Goal: Transaction & Acquisition: Obtain resource

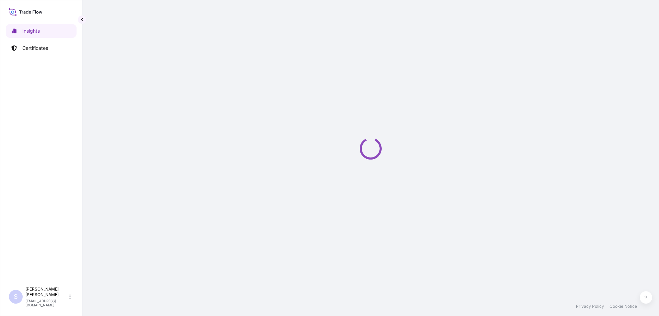
select select "2025"
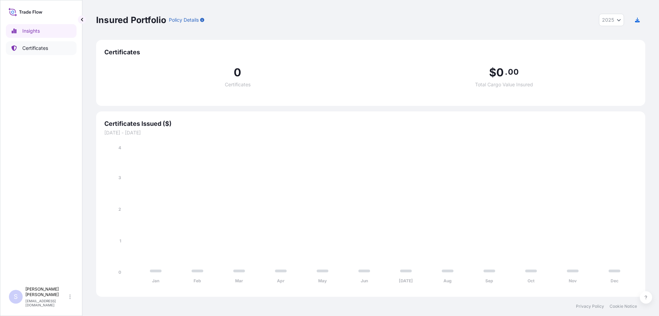
click at [49, 47] on link "Certificates" at bounding box center [41, 48] width 71 height 14
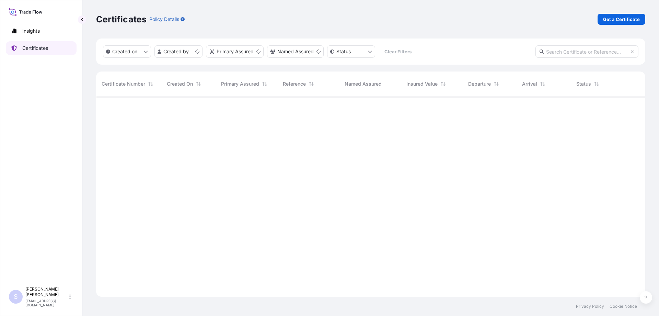
scroll to position [199, 544]
click at [604, 19] on link "Get a Certificate" at bounding box center [622, 19] width 48 height 11
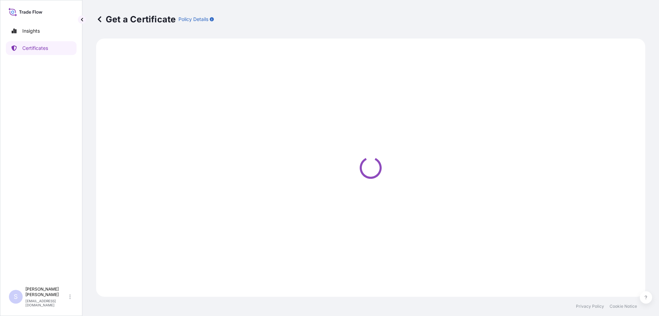
select select "Road / [GEOGRAPHIC_DATA]"
select select "Sea"
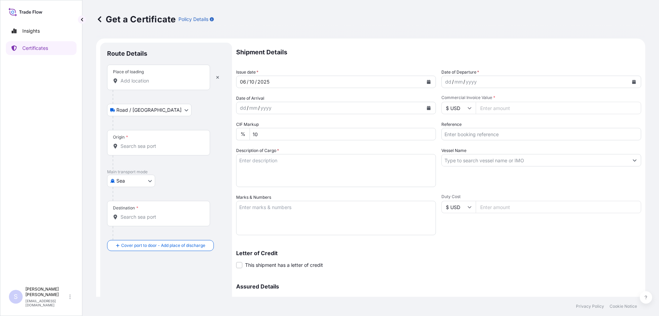
click at [136, 78] on input "Place of loading" at bounding box center [161, 80] width 81 height 7
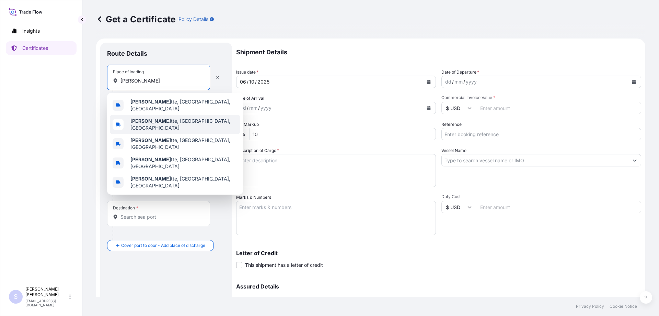
click at [137, 121] on b "[PERSON_NAME]" at bounding box center [151, 121] width 41 height 6
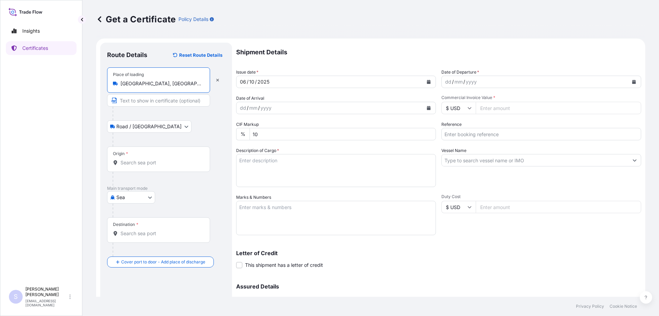
type input "[GEOGRAPHIC_DATA], [GEOGRAPHIC_DATA], [GEOGRAPHIC_DATA]"
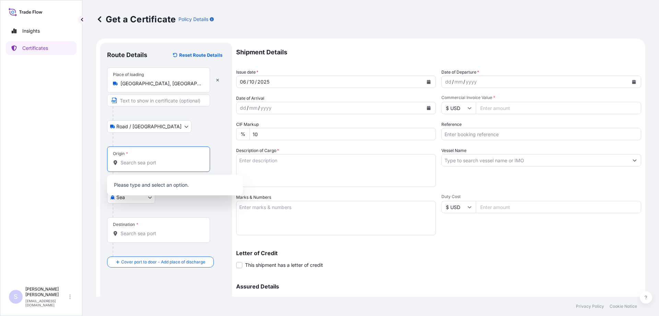
click at [134, 159] on input "Origin *" at bounding box center [161, 162] width 81 height 7
click at [492, 110] on input "Commercial Invoice Value *" at bounding box center [559, 108] width 166 height 12
paste input "57375"
type input "57375"
click at [633, 82] on icon "Calendar" at bounding box center [635, 82] width 4 height 4
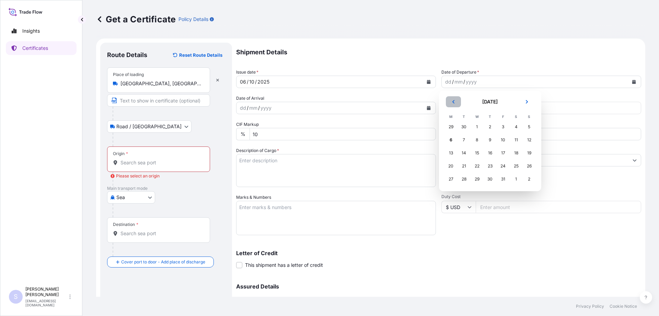
click at [449, 104] on button "Previous" at bounding box center [453, 101] width 15 height 11
click at [463, 167] on div "23" at bounding box center [464, 166] width 12 height 12
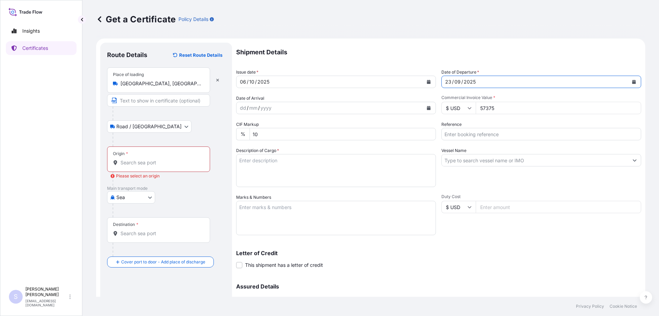
click at [428, 111] on button "Calendar" at bounding box center [429, 107] width 11 height 11
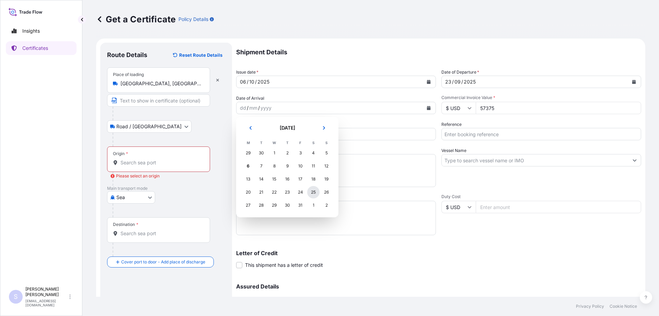
click at [313, 192] on div "25" at bounding box center [313, 192] width 12 height 12
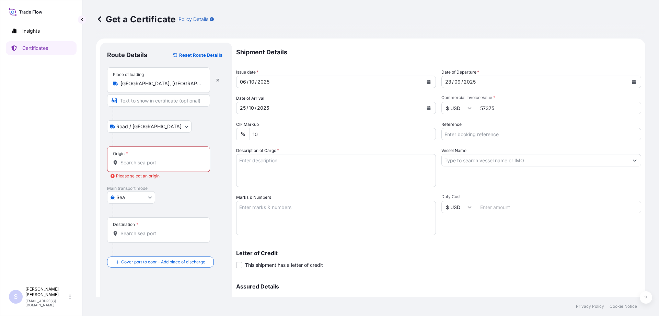
click at [282, 169] on textarea "Description of Cargo *" at bounding box center [336, 170] width 200 height 33
paste textarea "2295 BAGS 58989.750K 150.000M KOL GUARD 7467 NG STARCH 130048.803 5297.175 PACK…"
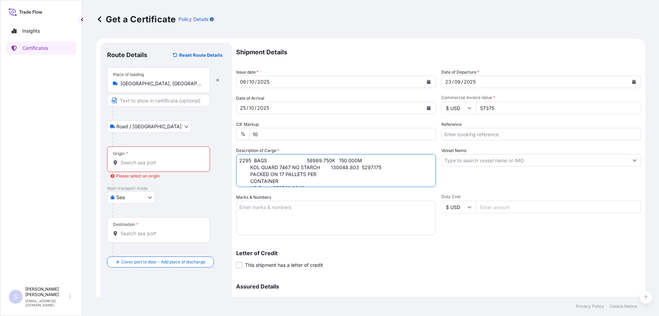
click at [237, 165] on textarea "2295 BAGS 58989.750K 150.000M KOL GUARD 7467 NG STARCH 130048.803 5297.175 PACK…" at bounding box center [336, 170] width 200 height 33
type textarea "2295 BAGS 58989.750K 150.000M KOL GUARD 7467 NG STARCH 130048.803 5297.175 PACK…"
click at [492, 134] on input "Reference" at bounding box center [542, 134] width 200 height 12
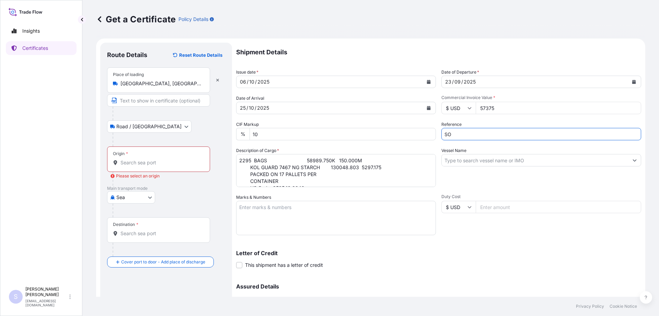
paste input "2587996-98 PO 66016"
type input "SO 2587996-98 PO 66016"
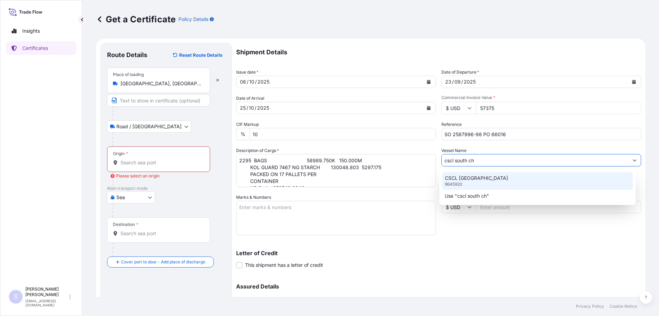
click at [485, 177] on p "CSCL [GEOGRAPHIC_DATA]" at bounding box center [476, 177] width 63 height 7
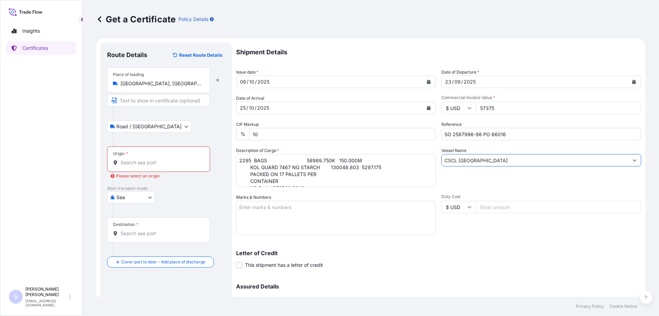
type input "CSCL [GEOGRAPHIC_DATA]"
click at [299, 204] on textarea "Marks & Numbers" at bounding box center [336, 218] width 200 height 34
click at [281, 213] on textarea "Marks & Numbers" at bounding box center [336, 218] width 200 height 34
paste textarea "OOLU4350112"
click at [258, 216] on textarea "OOLU4350112" at bounding box center [336, 218] width 200 height 34
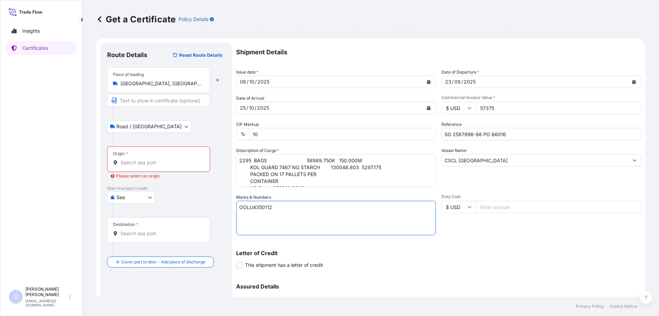
paste textarea "0120259"
click at [255, 229] on textarea "OOLU4350112 0120259" at bounding box center [336, 218] width 200 height 34
paste textarea "OOCU7342428"
click at [252, 230] on textarea "OOLU4350112 0120259 OOCU7342428" at bounding box center [336, 218] width 200 height 34
paste textarea "0120235"
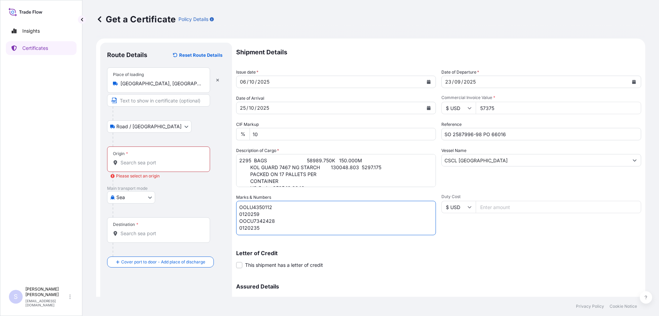
scroll to position [3, 0]
click at [252, 233] on textarea "OOLU4350112 0120259 OOCU7342428 0120235" at bounding box center [336, 218] width 200 height 34
paste textarea "TRHU5270142"
click at [247, 229] on textarea "OOLU4350112 0120259 OOCU7342428 0120235 TRHU5270142" at bounding box center [336, 218] width 200 height 34
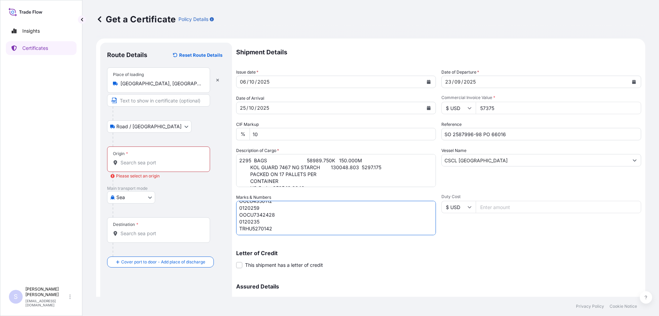
paste textarea "0120255"
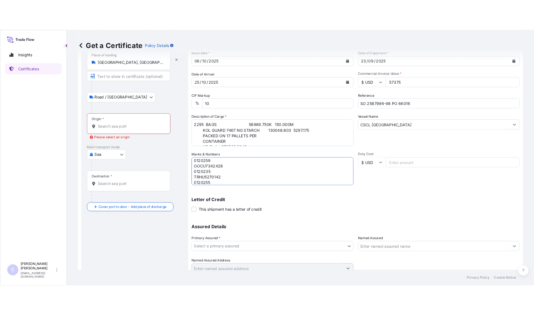
scroll to position [69, 0]
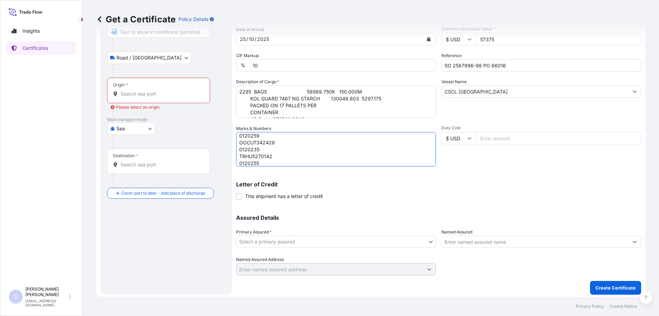
type textarea "OOLU4350112 0120259 OOCU7342428 0120235 TRHU5270142 0120255"
click at [272, 238] on body "Insights Certificates S [PERSON_NAME] [EMAIL_ADDRESS][DOMAIN_NAME] Get a Certif…" at bounding box center [329, 158] width 659 height 316
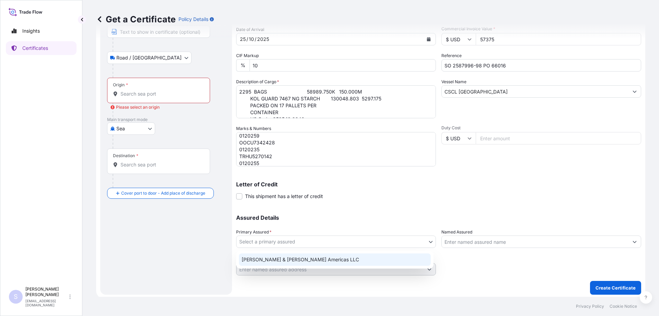
click at [279, 257] on div "[PERSON_NAME] & [PERSON_NAME] Americas LLC" at bounding box center [335, 259] width 192 height 12
select select "31658"
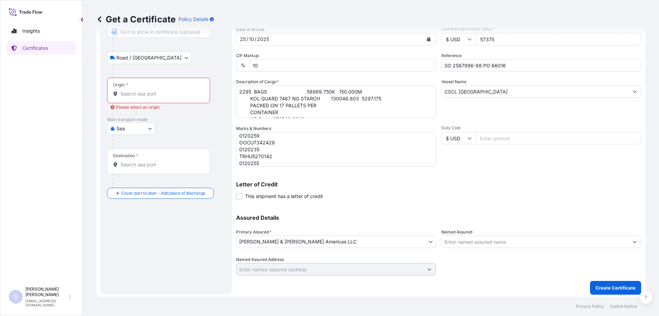
click at [478, 244] on input "Named Assured" at bounding box center [535, 241] width 187 height 12
paste input "FOODFLOW INC"
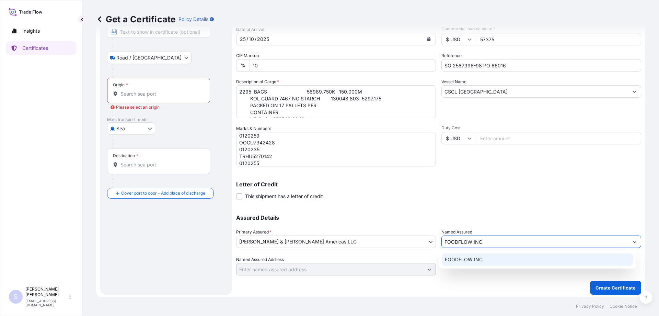
click at [476, 258] on span "FOODFLOW INC" at bounding box center [464, 259] width 38 height 7
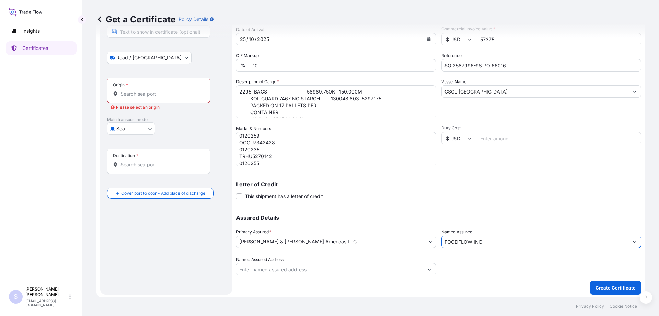
type input "FOODFLOW INC"
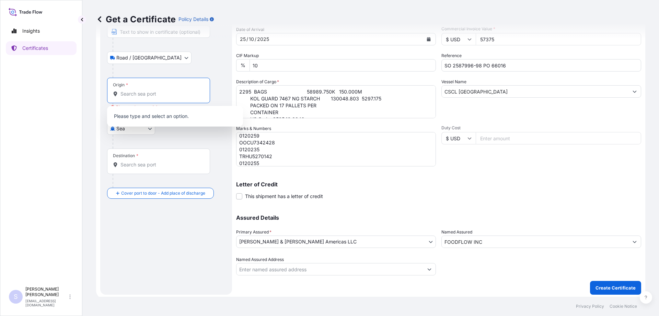
click at [143, 93] on input "Origin * Please select an origin" at bounding box center [161, 93] width 81 height 7
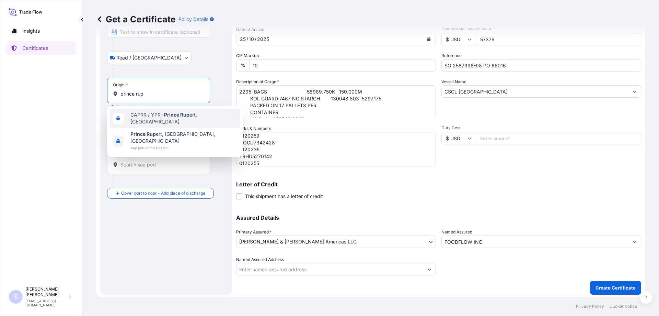
click at [159, 119] on span "CAPRR / YPR - Prince Rup ert, [GEOGRAPHIC_DATA]" at bounding box center [184, 118] width 107 height 14
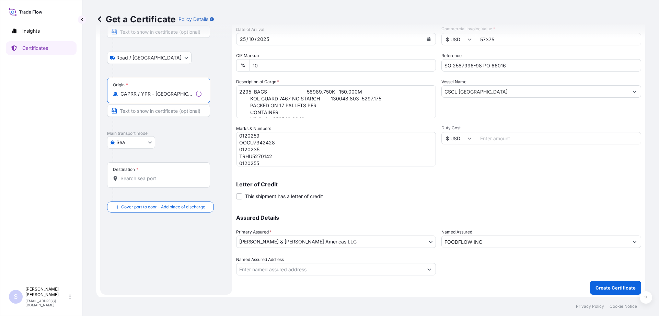
type input "CAPRR / YPR - [GEOGRAPHIC_DATA][PERSON_NAME], [GEOGRAPHIC_DATA]"
click at [138, 176] on input "Destination *" at bounding box center [161, 178] width 81 height 7
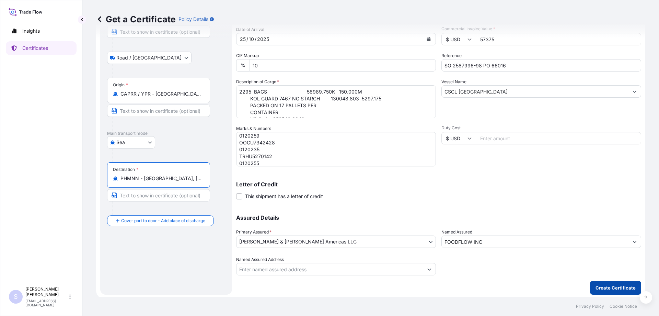
type input "PHMNN - [GEOGRAPHIC_DATA], [GEOGRAPHIC_DATA]"
click at [608, 292] on button "Create Certificate" at bounding box center [615, 288] width 51 height 14
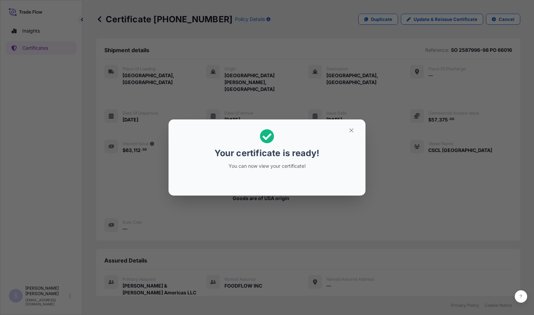
click at [346, 133] on button "button" at bounding box center [351, 130] width 17 height 11
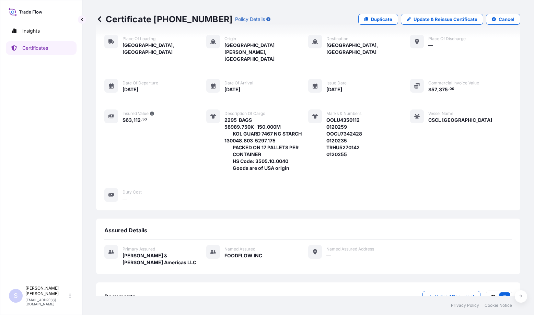
scroll to position [60, 0]
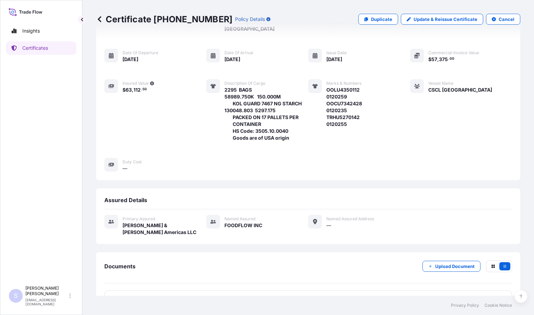
click at [132, 296] on span "Certificate" at bounding box center [135, 299] width 25 height 7
click at [158, 291] on link "PDF Certificate [DATE]T13:58:39.151074" at bounding box center [308, 300] width 408 height 18
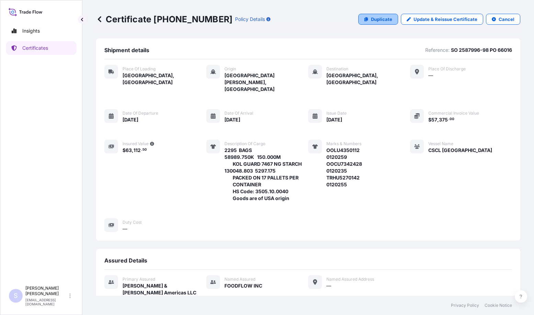
click at [371, 21] on p "Duplicate" at bounding box center [381, 19] width 21 height 7
select select "Road / [GEOGRAPHIC_DATA]"
select select "Sea"
select select "31658"
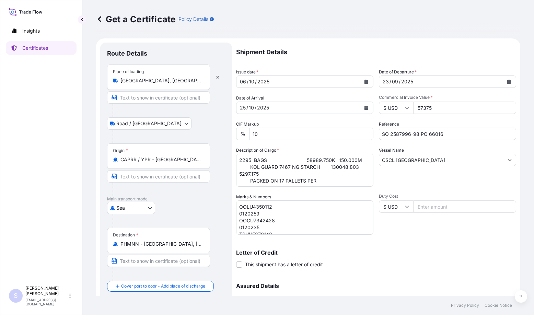
click at [368, 111] on button "Calendar" at bounding box center [366, 107] width 11 height 11
click at [366, 109] on icon "Calendar" at bounding box center [366, 108] width 4 height 4
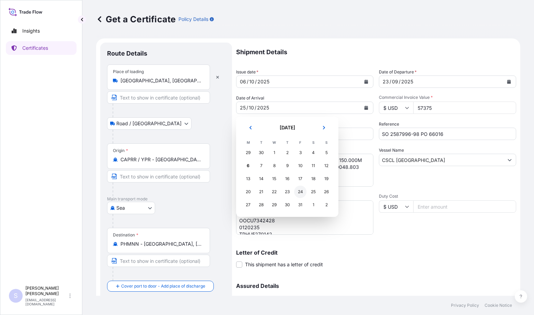
click at [297, 191] on div "24" at bounding box center [300, 192] width 12 height 12
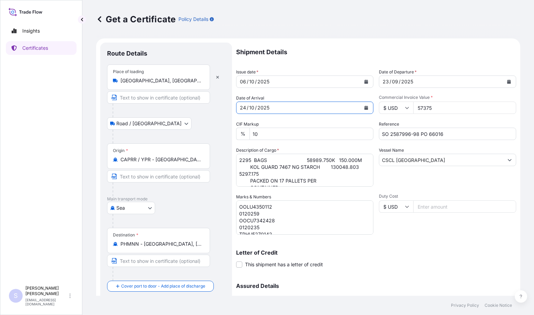
click at [168, 159] on input "CAPRR / YPR - [GEOGRAPHIC_DATA][PERSON_NAME], [GEOGRAPHIC_DATA]" at bounding box center [161, 159] width 81 height 7
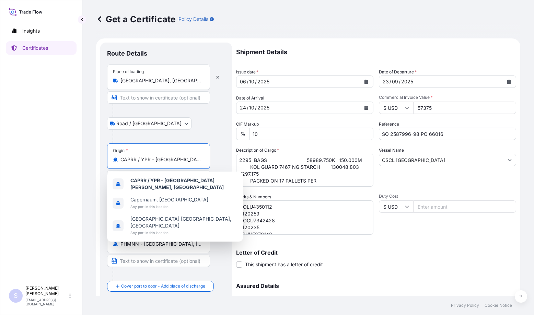
click at [168, 159] on input "CAPRR / YPR - [GEOGRAPHIC_DATA][PERSON_NAME], [GEOGRAPHIC_DATA]" at bounding box center [161, 159] width 81 height 7
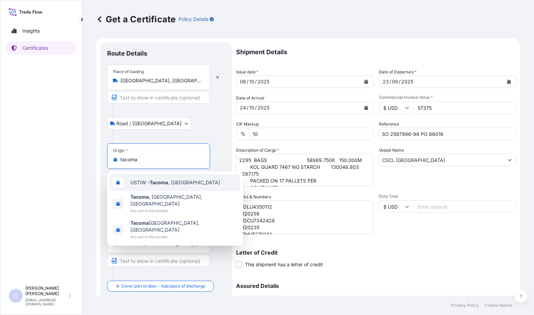
click at [166, 186] on span "USTIW - [GEOGRAPHIC_DATA] , [GEOGRAPHIC_DATA]" at bounding box center [176, 182] width 90 height 7
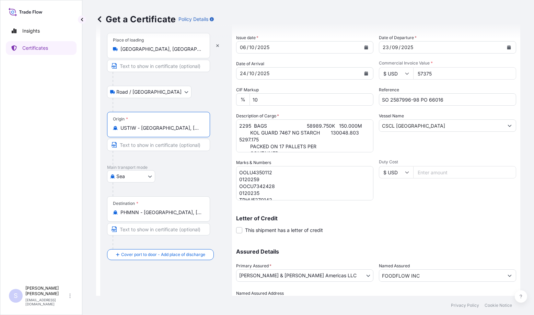
scroll to position [13, 0]
type input "USTIW - [GEOGRAPHIC_DATA], [GEOGRAPHIC_DATA]"
drag, startPoint x: 271, startPoint y: 197, endPoint x: 204, endPoint y: 143, distance: 86.2
click at [204, 143] on form "Route Details Reset Route Details Place of loading [GEOGRAPHIC_DATA], [GEOGRAPH…" at bounding box center [308, 168] width 425 height 329
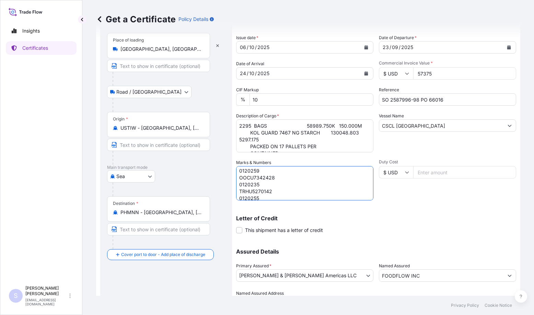
scroll to position [13, 0]
click at [239, 191] on textarea "OOLU4350112 0120259 OOCU7342428 0120235 TRHU5270142 0120255" at bounding box center [304, 183] width 137 height 34
drag, startPoint x: 239, startPoint y: 188, endPoint x: 282, endPoint y: 232, distance: 61.0
click at [282, 232] on div "Shipment Details Issue date * [DATE] Date of Departure * [DATE] Date of Arrival…" at bounding box center [376, 158] width 280 height 301
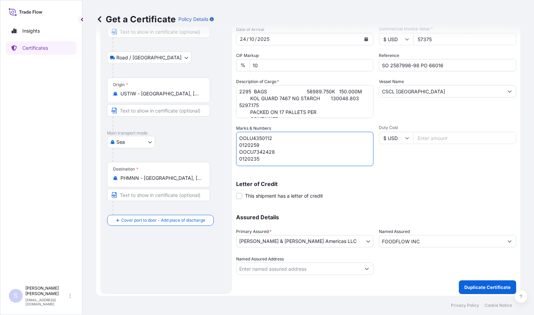
scroll to position [34, 0]
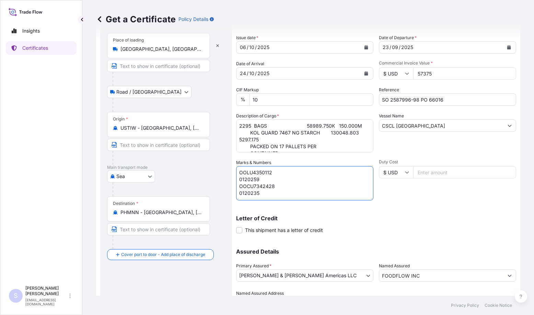
type textarea "OOLU4350112 0120259 OOCU7342428 0120235"
click at [443, 125] on input "CSCL [GEOGRAPHIC_DATA]" at bounding box center [442, 126] width 124 height 12
drag, startPoint x: 444, startPoint y: 125, endPoint x: 289, endPoint y: 120, distance: 155.3
click at [289, 120] on div "Shipment Details Issue date * [DATE] Date of Departure * [DATE] Date of Arrival…" at bounding box center [376, 158] width 280 height 301
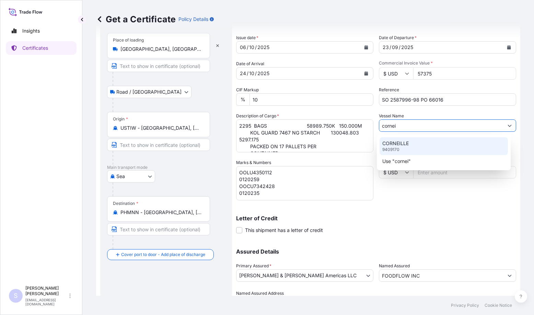
click at [409, 144] on div "CORNEILLE 9409170" at bounding box center [444, 146] width 129 height 18
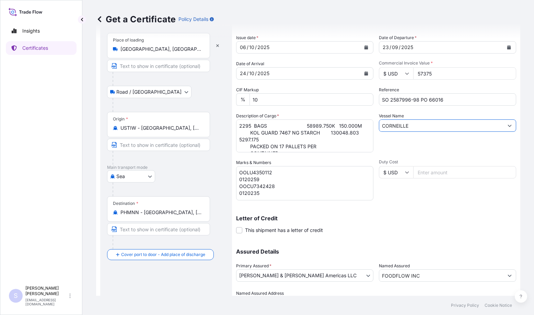
type input "CORNEILLE"
click at [387, 98] on input "SO 2587996-98 PO 66016" at bounding box center [447, 99] width 137 height 12
drag, startPoint x: 388, startPoint y: 99, endPoint x: 451, endPoint y: 102, distance: 63.3
click at [451, 102] on input "SO 2587996-98 PO 66016" at bounding box center [447, 99] width 137 height 12
paste input "9-2588000 PO 66017"
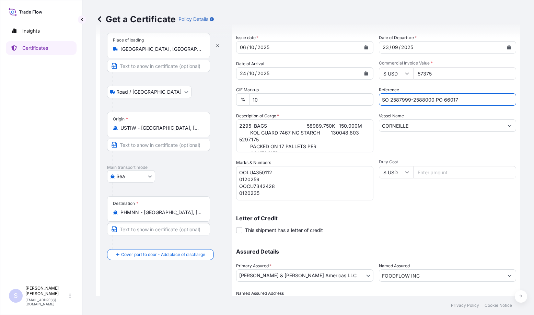
scroll to position [0, 0]
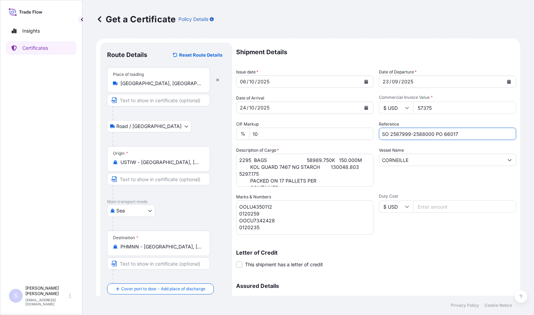
type input "SO 2587999-2588000 PO 66017"
click at [435, 109] on input "57375" at bounding box center [465, 108] width 103 height 12
paste input "38250"
click at [435, 109] on input "5737538250" at bounding box center [465, 108] width 103 height 12
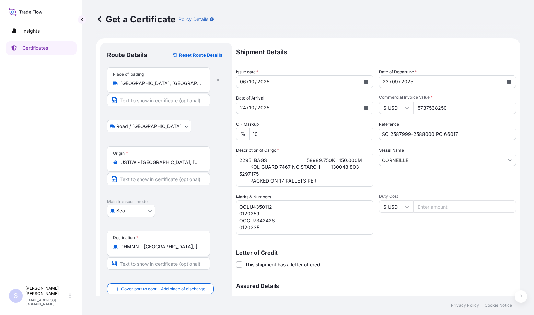
click at [435, 109] on input "5737538250" at bounding box center [465, 108] width 103 height 12
paste input "number"
type input "38250"
click at [319, 181] on textarea "2295 BAGS 58989.750K 150.000M KOL GUARD 7467 NG STARCH 130048.803 5297.175 PACK…" at bounding box center [304, 170] width 137 height 33
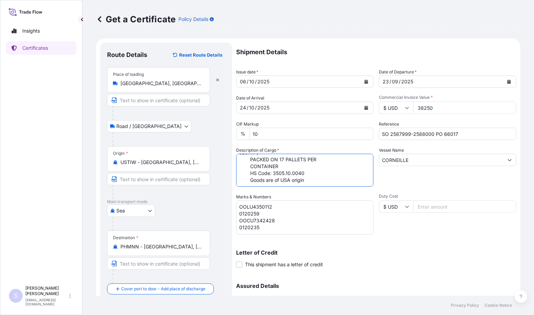
drag, startPoint x: 237, startPoint y: 160, endPoint x: 325, endPoint y: 249, distance: 124.4
click at [325, 249] on div "Shipment Details Issue date * [DATE] Date of Departure * [DATE] Date of Arrival…" at bounding box center [376, 193] width 280 height 301
paste textarea "1530 BAGS 39326.500K 100.000M KOL GUARD 7467 NG STARCH 86699.202 3531.450"
click at [250, 168] on textarea "2295 BAGS 58989.750K 150.000M KOL GUARD 7467 NG STARCH 130048.803 5297.175 PACK…" at bounding box center [304, 170] width 137 height 33
drag, startPoint x: 266, startPoint y: 173, endPoint x: 308, endPoint y: 167, distance: 43.1
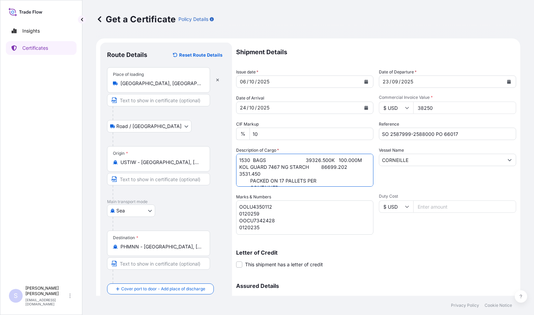
click at [308, 167] on textarea "2295 BAGS 58989.750K 150.000M KOL GUARD 7467 NG STARCH 130048.803 5297.175 PACK…" at bounding box center [304, 170] width 137 height 33
type textarea "1530 BAGS 39326.500K 100.000M KOL GUARD 7467 NG STARCH PACKED ON 17 PALLETS PER…"
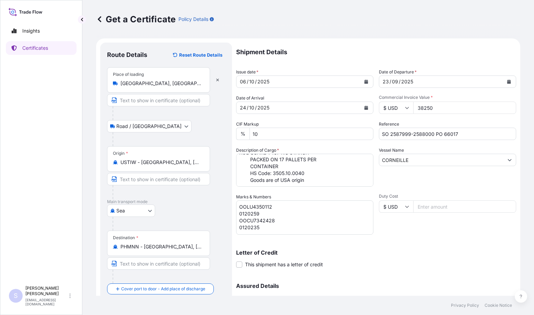
click at [258, 206] on textarea "OOLU4350112 0120259 OOCU7342428 0120235 TRHU5270142 0120255" at bounding box center [304, 218] width 137 height 34
paste textarea "YMMU6714379"
click at [252, 215] on textarea "OOLU4350112 0120259 OOCU7342428 0120235 TRHU5270142 0120255" at bounding box center [304, 218] width 137 height 34
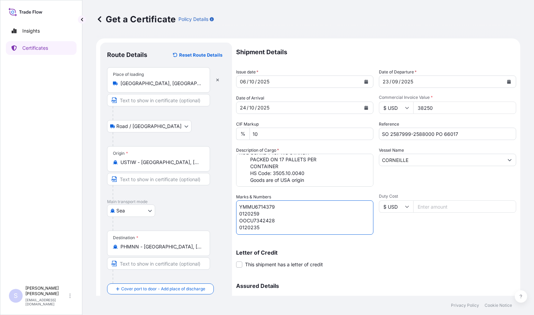
paste textarea "400"
click at [258, 219] on textarea "OOLU4350112 0120259 OOCU7342428 0120235 TRHU5270142 0120255" at bounding box center [304, 218] width 137 height 34
paste textarea "SEKU4041193"
click at [248, 228] on textarea "OOLU4350112 0120259 OOCU7342428 0120235 TRHU5270142 0120255" at bounding box center [304, 218] width 137 height 34
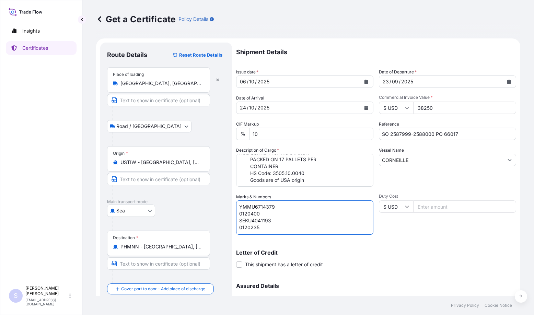
click at [248, 228] on textarea "OOLU4350112 0120259 OOCU7342428 0120235 TRHU5270142 0120255" at bounding box center [304, 218] width 137 height 34
click at [249, 227] on textarea "OOLU4350112 0120259 OOCU7342428 0120235 TRHU5270142 0120255" at bounding box center [304, 218] width 137 height 34
paste textarea "13"
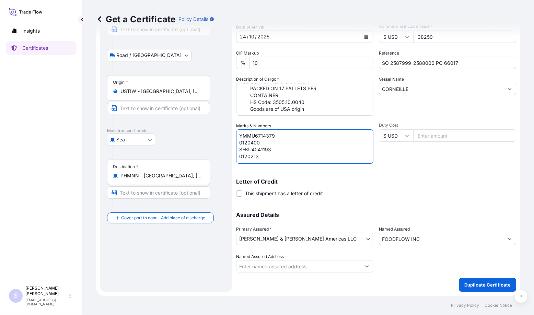
type textarea "YMMU6714379 0120400 SEKU4041193 0120213"
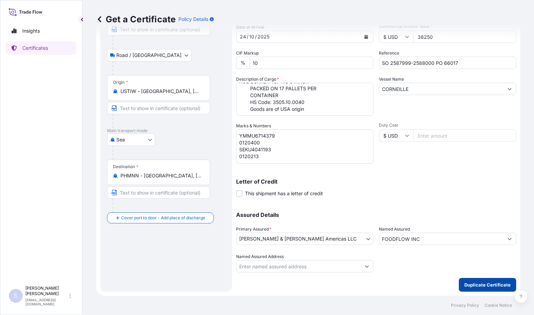
click at [466, 283] on p "Duplicate Certificate" at bounding box center [488, 285] width 46 height 7
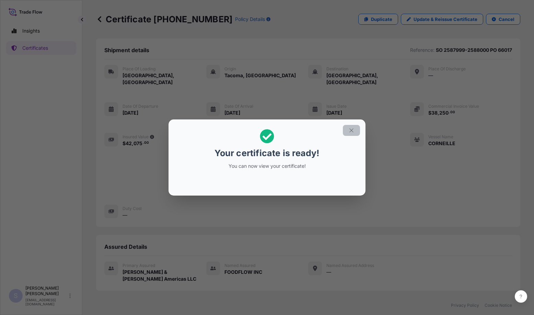
click at [349, 133] on icon "button" at bounding box center [352, 130] width 6 height 6
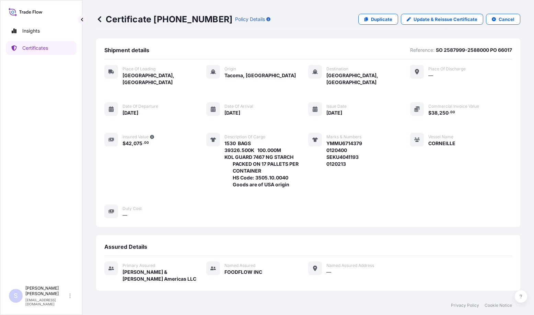
click at [185, 154] on div "Place of Loading [GEOGRAPHIC_DATA], [GEOGRAPHIC_DATA] Origin [GEOGRAPHIC_DATA],…" at bounding box center [308, 142] width 408 height 154
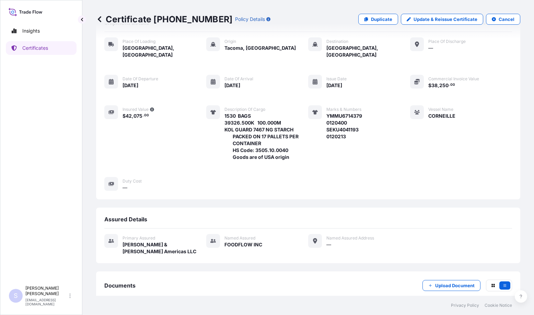
scroll to position [54, 0]
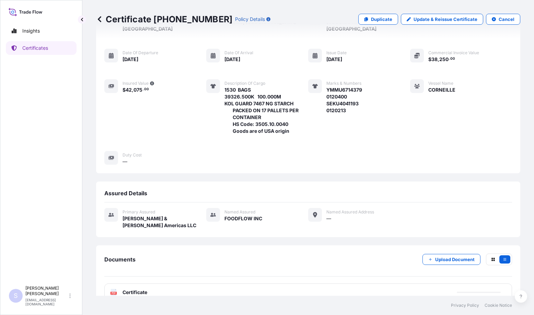
click at [154, 284] on div "PDF Certificate" at bounding box center [308, 293] width 408 height 18
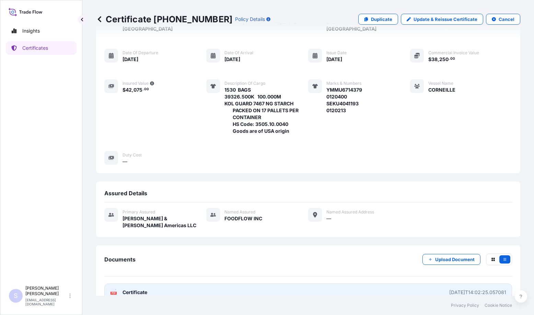
click at [137, 289] on span "Certificate" at bounding box center [135, 292] width 25 height 7
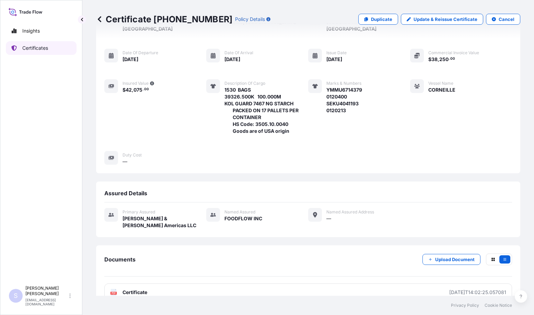
click at [32, 51] on p "Certificates" at bounding box center [35, 48] width 26 height 7
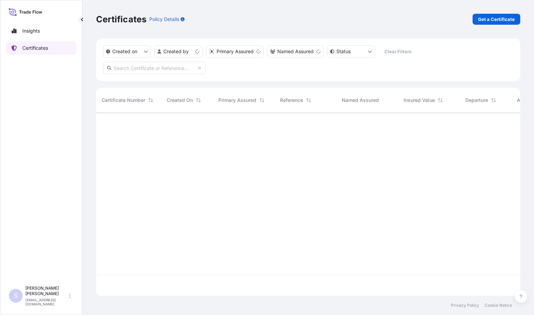
scroll to position [182, 419]
click at [497, 13] on div "Certificates Policy Details Get a Certificate" at bounding box center [308, 19] width 425 height 38
click at [495, 16] on p "Get a Certificate" at bounding box center [496, 19] width 37 height 7
select select "Road / [GEOGRAPHIC_DATA]"
select select "Sea"
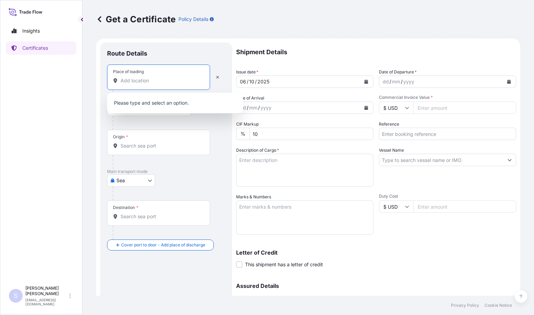
click at [143, 80] on input "Place of loading" at bounding box center [161, 80] width 81 height 7
click at [137, 80] on input "Place of loading" at bounding box center [161, 80] width 81 height 7
paste input "SYCAMORE"
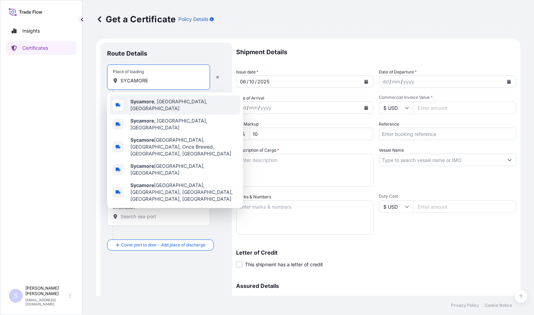
click at [149, 106] on span "Sycamore , [GEOGRAPHIC_DATA], [GEOGRAPHIC_DATA]" at bounding box center [184, 105] width 107 height 14
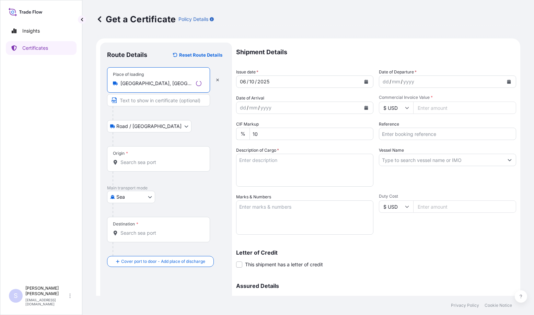
click at [140, 164] on input "Origin *" at bounding box center [161, 162] width 81 height 7
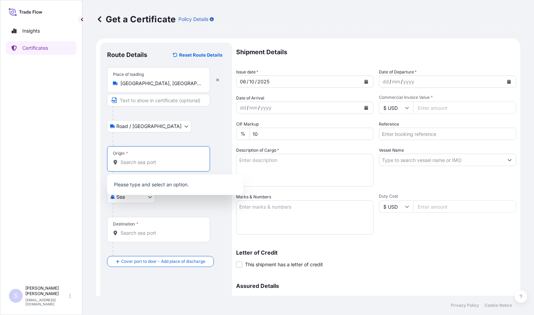
click at [190, 87] on input "[GEOGRAPHIC_DATA], [GEOGRAPHIC_DATA], [GEOGRAPHIC_DATA], [GEOGRAPHIC_DATA]" at bounding box center [161, 83] width 81 height 7
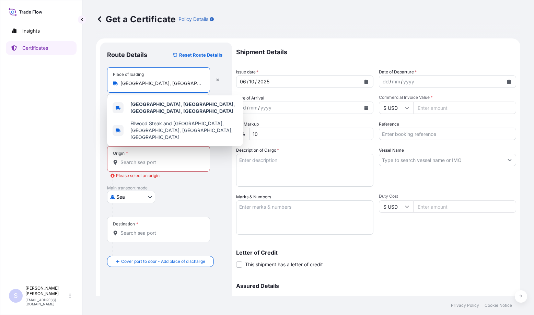
click at [190, 87] on input "[GEOGRAPHIC_DATA], [GEOGRAPHIC_DATA], [GEOGRAPHIC_DATA], [GEOGRAPHIC_DATA]" at bounding box center [161, 83] width 81 height 7
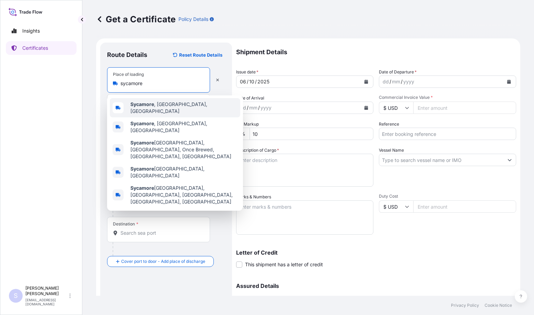
click at [180, 109] on div "Sycamore , [GEOGRAPHIC_DATA], [GEOGRAPHIC_DATA]" at bounding box center [175, 107] width 131 height 19
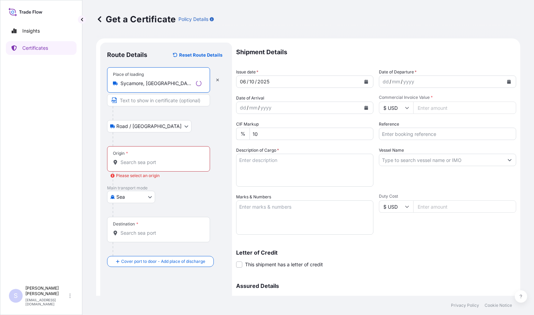
type input "Sycamore, [GEOGRAPHIC_DATA], [GEOGRAPHIC_DATA]"
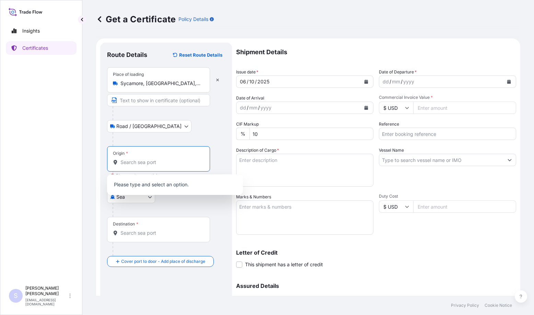
click at [137, 165] on input "Origin * Please select an origin" at bounding box center [161, 162] width 81 height 7
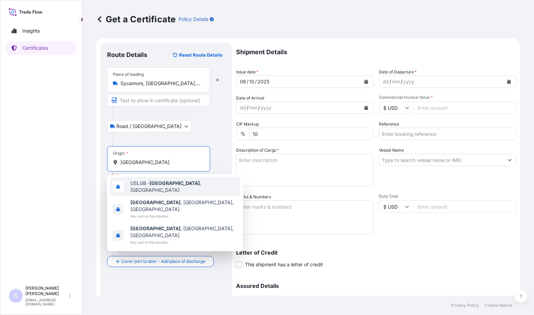
click at [143, 181] on div "USLGB - [GEOGRAPHIC_DATA] , [GEOGRAPHIC_DATA]" at bounding box center [175, 186] width 131 height 19
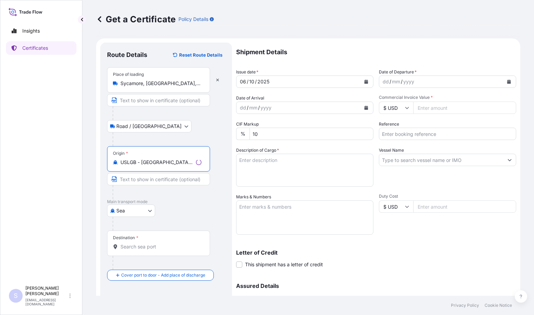
type input "USLGB - [GEOGRAPHIC_DATA], [GEOGRAPHIC_DATA]"
click at [135, 249] on input "Destination *" at bounding box center [161, 247] width 81 height 7
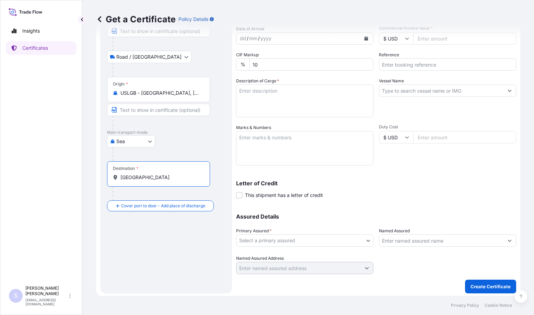
scroll to position [71, 0]
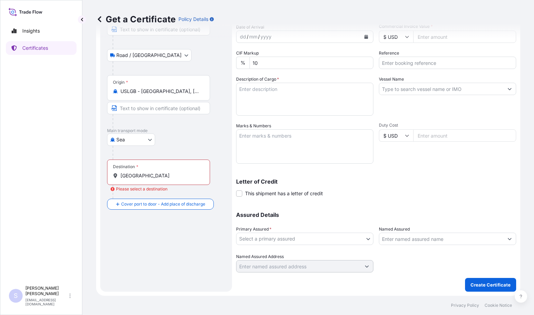
click at [142, 180] on div "Destination * [GEOGRAPHIC_DATA]" at bounding box center [158, 172] width 103 height 25
click at [142, 179] on input "[GEOGRAPHIC_DATA]" at bounding box center [161, 175] width 81 height 7
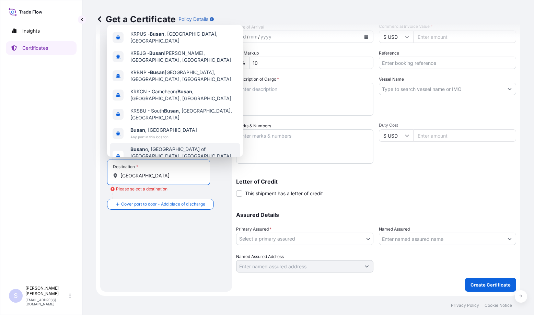
click at [84, 170] on div "Get a Certificate Policy Details Route Details Reset Route Details Place of loa…" at bounding box center [308, 148] width 452 height 296
click at [140, 178] on input "[GEOGRAPHIC_DATA]" at bounding box center [161, 175] width 81 height 7
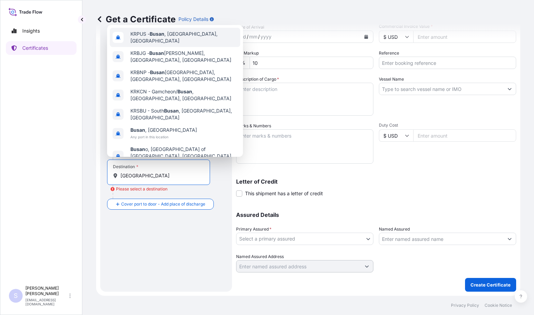
type input "KRPUS - [GEOGRAPHIC_DATA], [GEOGRAPHIC_DATA], [GEOGRAPHIC_DATA]"
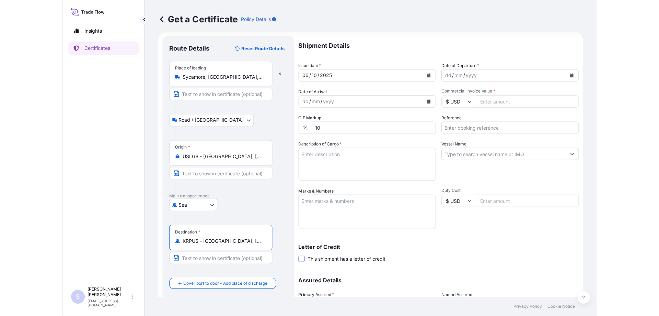
scroll to position [0, 0]
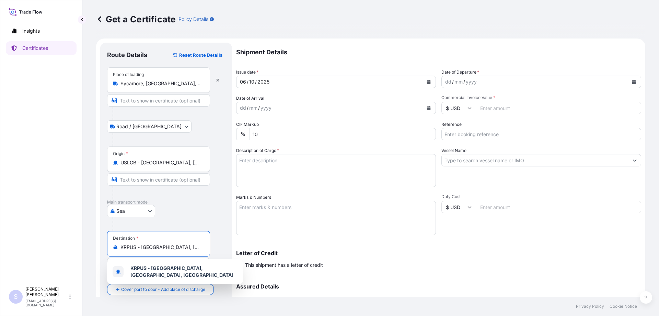
click at [501, 107] on input "Commercial Invoice Value *" at bounding box center [559, 108] width 166 height 12
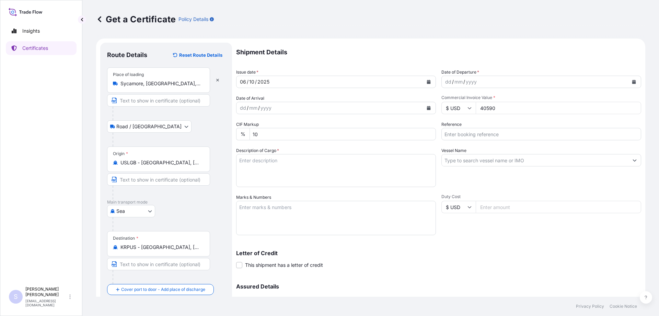
type input "40590"
click at [501, 135] on input "Reference" at bounding box center [542, 134] width 200 height 12
paste input "2586705 PO279012683"
click at [478, 134] on input "SO 2586705 PO279012683" at bounding box center [542, 134] width 200 height 12
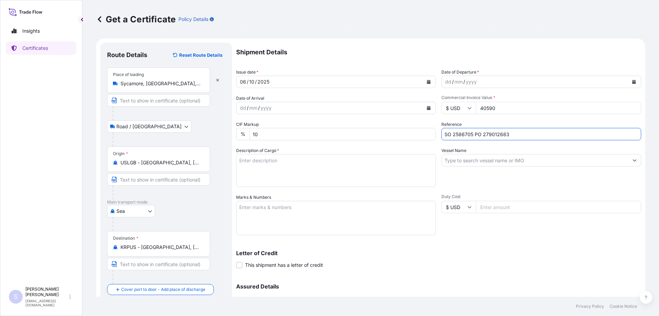
type input "SO 2586705 PO 279012683"
click at [302, 167] on textarea "Description of Cargo *" at bounding box center [336, 170] width 200 height 33
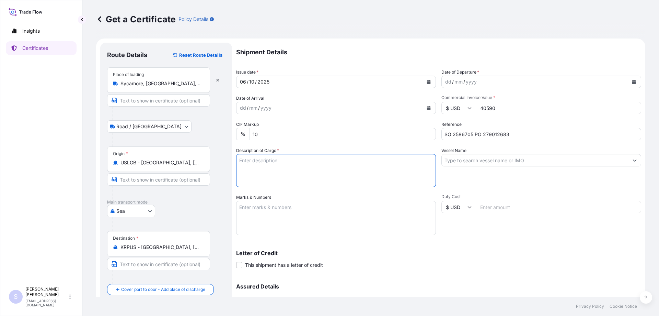
paste textarea "720 BAGS 18907.410K 50.000M OF FOOD PREPARATION (TNL-2) 41683.276 1765.725 MAXI…"
type textarea "720 BAGS 18907.410K 50.000M OF FOOD PREPARATION (TNL-2) 41683.276 1765.725 MAXI…"
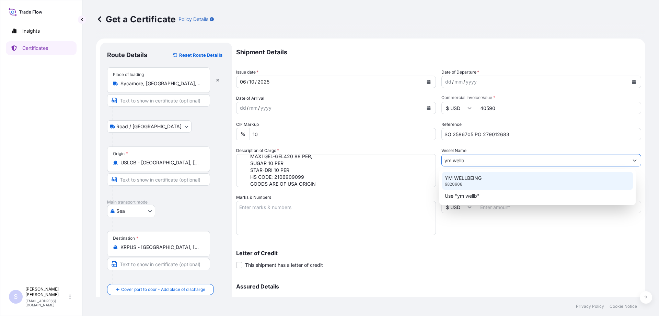
click at [467, 180] on p "YM WELLBEING" at bounding box center [463, 177] width 37 height 7
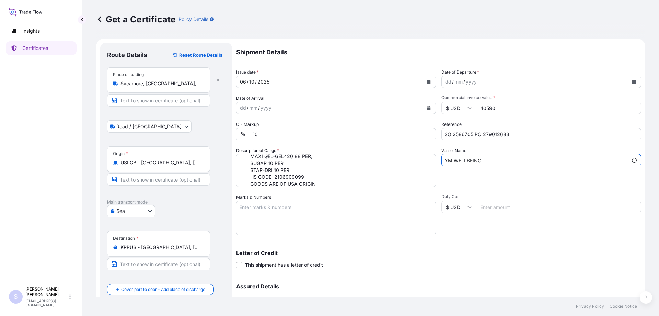
type input "YM WELLBEING"
click at [298, 206] on textarea "Marks & Numbers" at bounding box center [336, 218] width 200 height 34
click at [303, 216] on textarea "Marks & Numbers" at bounding box center [336, 218] width 200 height 34
paste textarea "FFAU6395256/40HC S/N 0034036"
drag, startPoint x: 298, startPoint y: 206, endPoint x: 272, endPoint y: 209, distance: 26.6
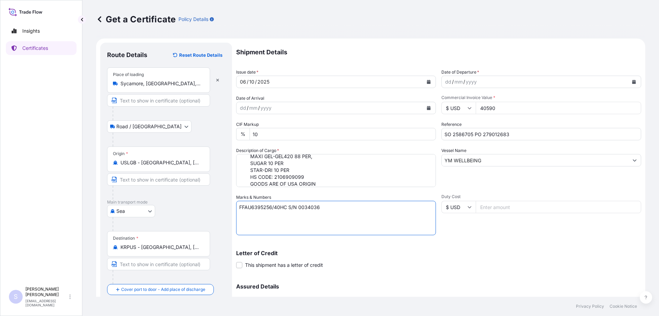
click at [272, 209] on textarea "FFAU6395256/40HC S/N 0034036" at bounding box center [336, 218] width 200 height 34
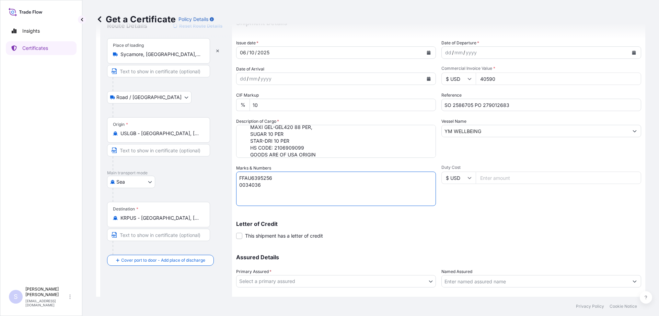
scroll to position [71, 0]
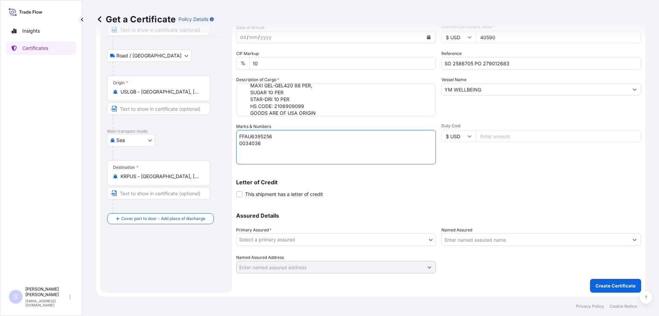
type textarea "FFAU6395256 0034036"
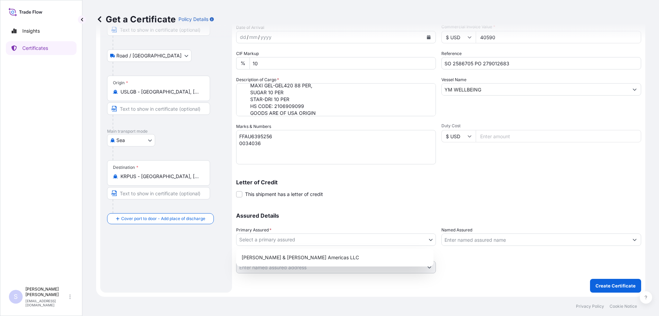
click at [331, 237] on body "Insights Certificates S [PERSON_NAME] [EMAIL_ADDRESS][DOMAIN_NAME] Get a Certif…" at bounding box center [329, 158] width 659 height 316
click at [295, 256] on div "[PERSON_NAME] & [PERSON_NAME] Americas LLC" at bounding box center [335, 257] width 192 height 12
select select "31658"
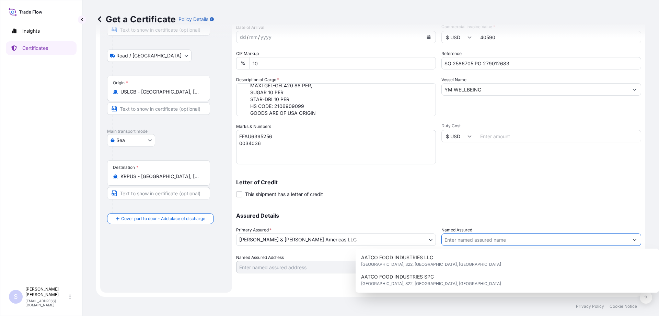
click at [500, 240] on input "Named Assured" at bounding box center [535, 239] width 187 height 12
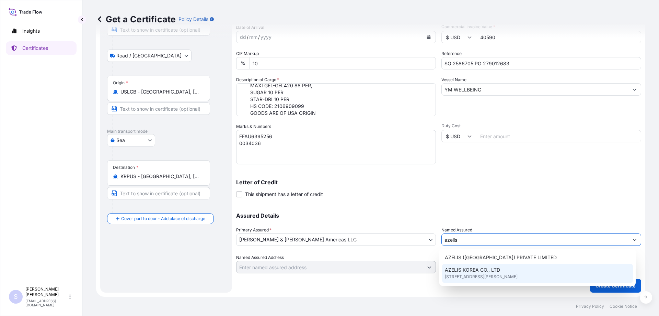
click at [495, 273] on span "[STREET_ADDRESS][PERSON_NAME]" at bounding box center [481, 276] width 73 height 7
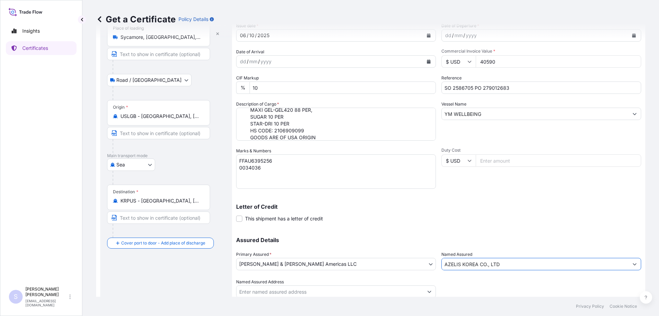
scroll to position [34, 0]
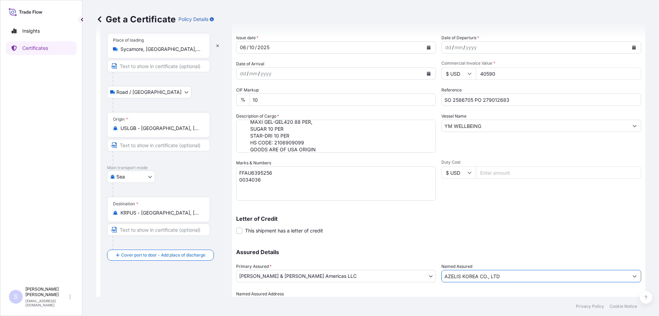
type input "AZELIS KOREA CO., LTD"
click at [632, 46] on button "Calendar" at bounding box center [634, 47] width 11 height 11
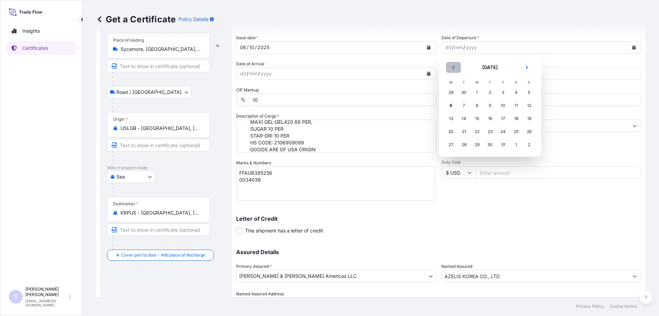
click at [452, 65] on icon "Previous" at bounding box center [454, 67] width 4 height 4
click at [476, 131] on div "24" at bounding box center [477, 131] width 12 height 12
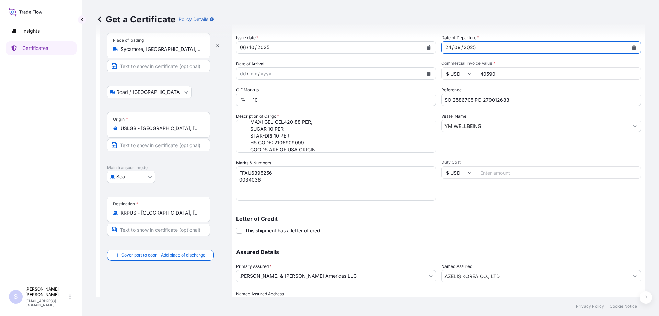
click at [427, 73] on icon "Calendar" at bounding box center [429, 73] width 4 height 4
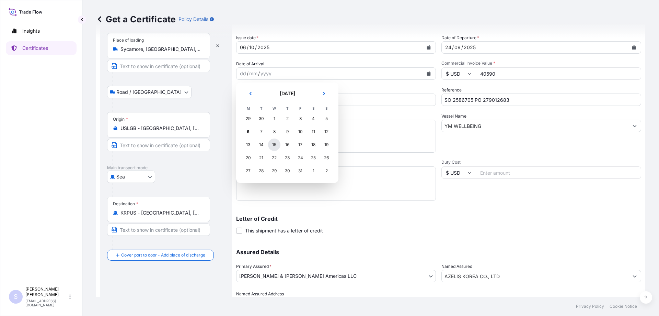
click at [273, 146] on div "15" at bounding box center [274, 144] width 12 height 12
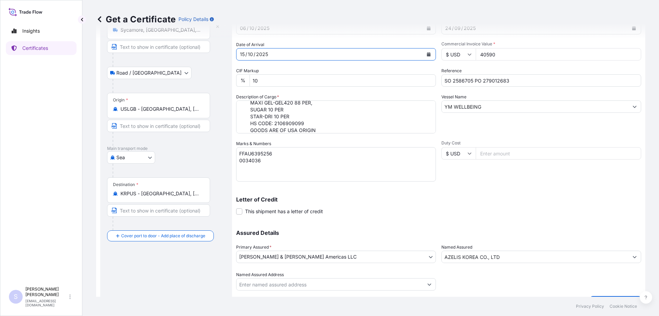
scroll to position [71, 0]
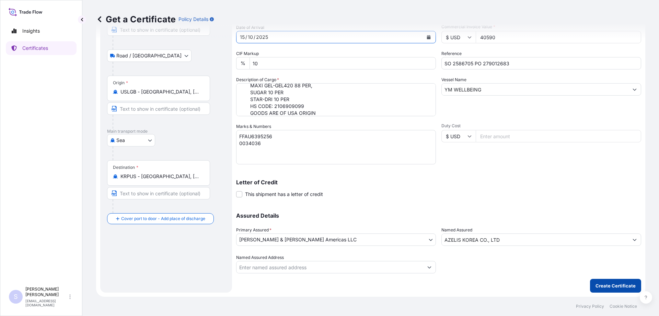
click at [609, 287] on p "Create Certificate" at bounding box center [616, 285] width 40 height 7
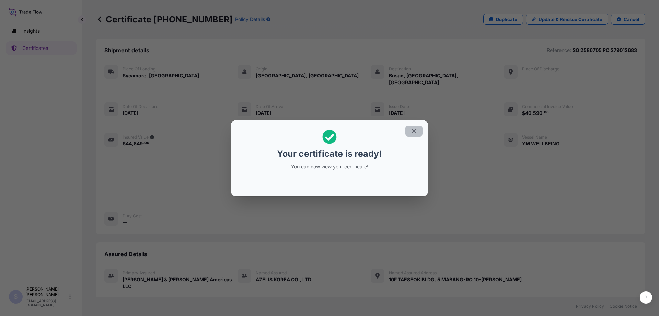
click at [413, 131] on icon "button" at bounding box center [414, 131] width 6 height 6
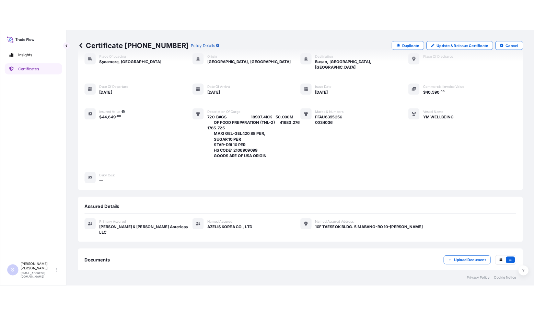
scroll to position [60, 0]
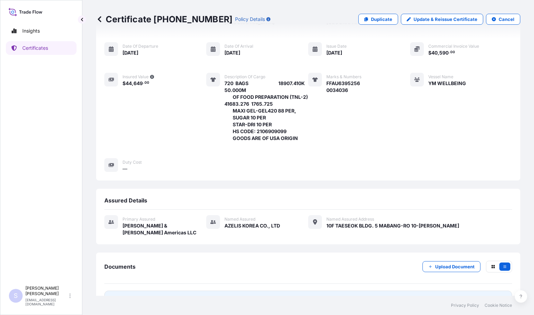
click at [124, 296] on span "Certificate" at bounding box center [135, 299] width 25 height 7
click at [34, 47] on p "Certificates" at bounding box center [35, 48] width 26 height 7
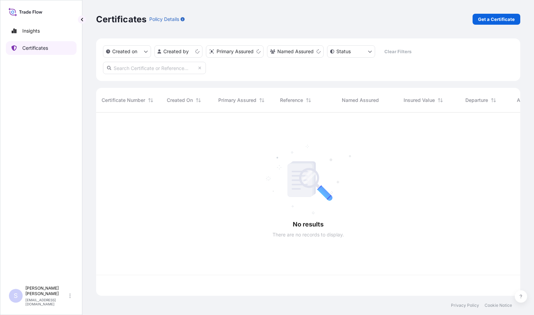
scroll to position [182, 419]
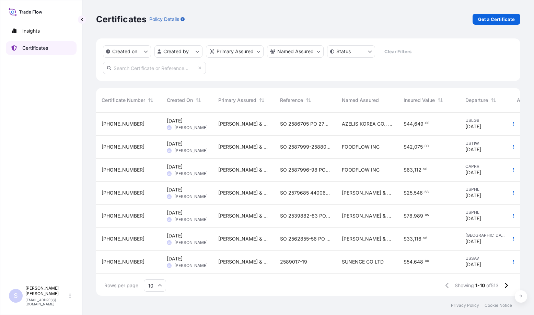
click at [37, 50] on p "Certificates" at bounding box center [35, 48] width 26 height 7
click at [493, 21] on p "Get a Certificate" at bounding box center [496, 19] width 37 height 7
select select "Road / [GEOGRAPHIC_DATA]"
select select "Sea"
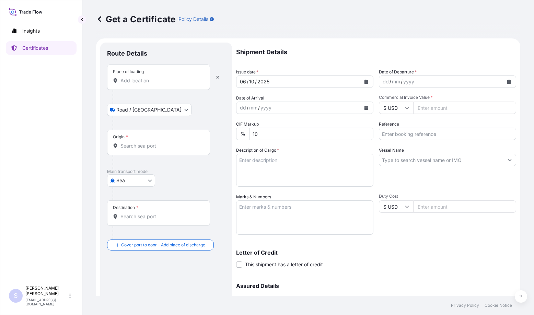
click at [137, 81] on input "Place of loading" at bounding box center [161, 80] width 81 height 7
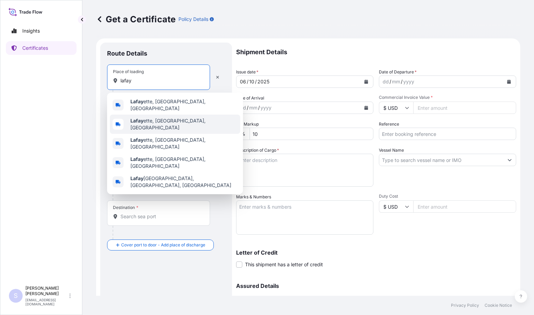
click at [160, 119] on span "Lafay ette, [GEOGRAPHIC_DATA], [GEOGRAPHIC_DATA]" at bounding box center [184, 124] width 107 height 14
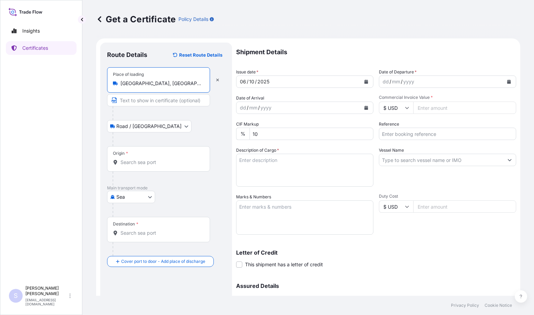
type input "[GEOGRAPHIC_DATA], [GEOGRAPHIC_DATA], [GEOGRAPHIC_DATA]"
click at [134, 163] on input "Origin *" at bounding box center [161, 162] width 81 height 7
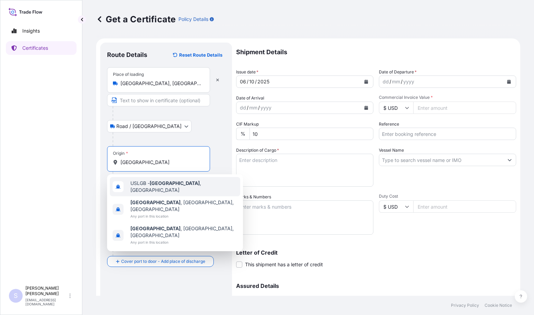
click at [140, 179] on div "USLGB - [GEOGRAPHIC_DATA] , [GEOGRAPHIC_DATA]" at bounding box center [175, 186] width 131 height 19
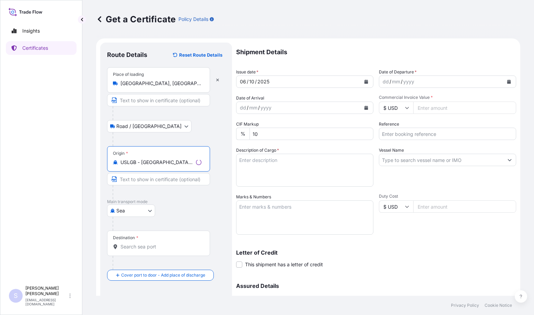
type input "USLGB - [GEOGRAPHIC_DATA], [GEOGRAPHIC_DATA]"
click at [130, 247] on input "Destination *" at bounding box center [161, 247] width 81 height 7
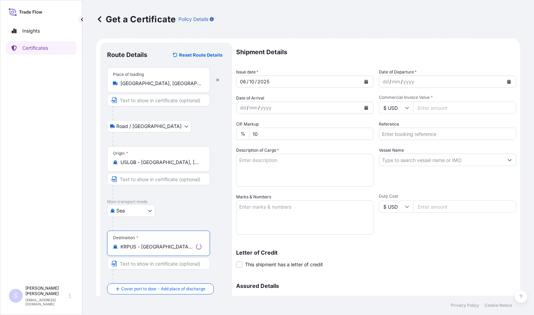
type input "KRPUS - [GEOGRAPHIC_DATA], [GEOGRAPHIC_DATA], [GEOGRAPHIC_DATA]"
click at [504, 81] on button "Calendar" at bounding box center [509, 81] width 11 height 11
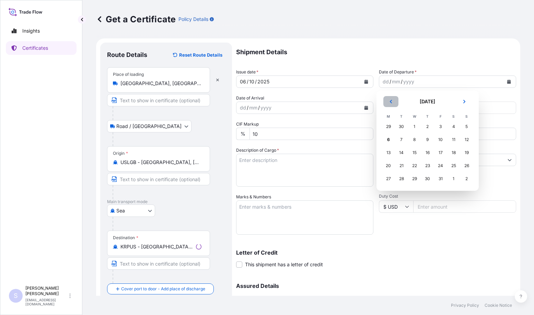
click at [387, 101] on button "Previous" at bounding box center [391, 101] width 15 height 11
click at [414, 165] on div "24" at bounding box center [415, 166] width 12 height 12
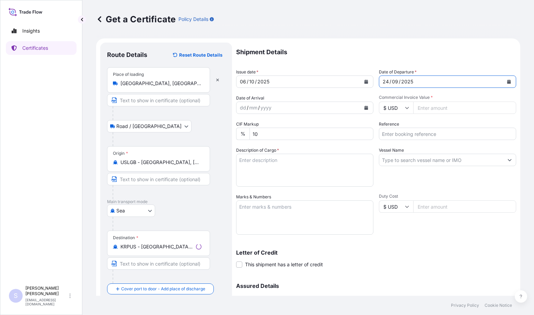
click at [364, 110] on button "Calendar" at bounding box center [366, 107] width 11 height 11
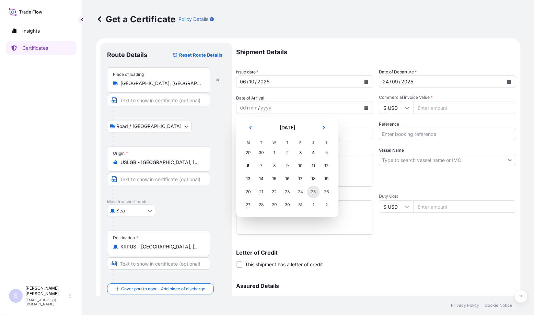
click at [313, 192] on div "25" at bounding box center [313, 192] width 12 height 12
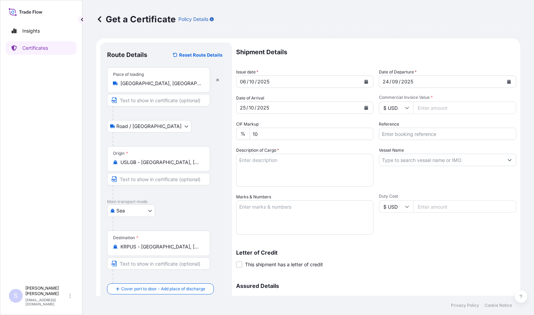
click at [436, 136] on input "Reference" at bounding box center [447, 134] width 137 height 12
paste input "2586297 PO TL-2508-25"
click at [394, 132] on input "SO 2586297 PO TL-2508-25" at bounding box center [447, 134] width 137 height 12
type input "SO 2586297 PO TL-2508-25"
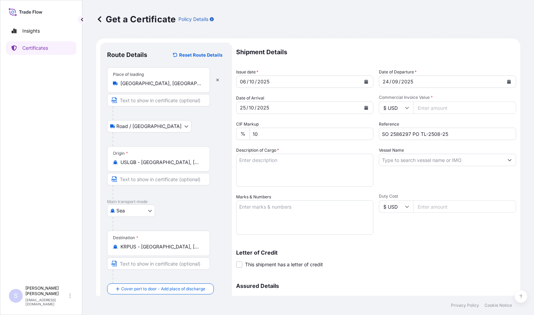
click at [426, 103] on input "Commercial Invoice Value *" at bounding box center [465, 108] width 103 height 12
type input "27300"
click at [432, 160] on input "Vessel Name" at bounding box center [442, 160] width 124 height 12
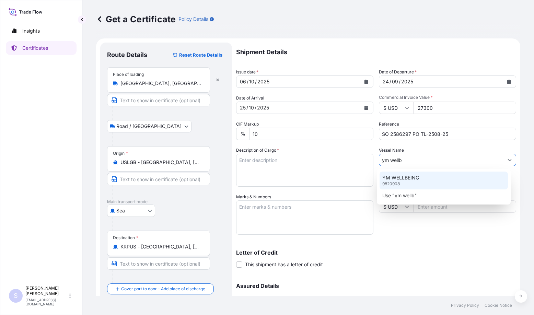
click at [413, 179] on p "YM WELLBEING" at bounding box center [401, 177] width 37 height 7
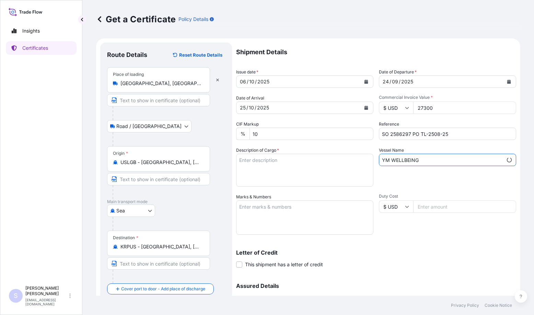
type input "YM WELLBEING"
click at [270, 166] on textarea "Description of Cargo *" at bounding box center [304, 170] width 137 height 33
paste textarea "650 BAGS 16616.619K 25.000M CONSISTA NG STARCH 36632.998 882.863 PACKED ON 10 P…"
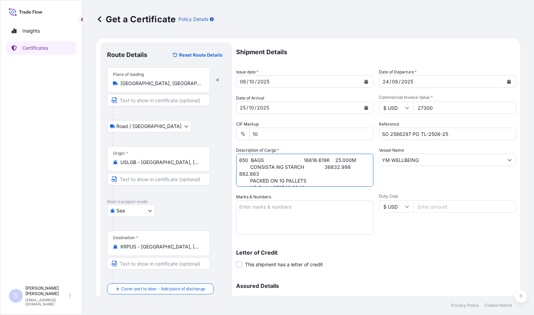
drag, startPoint x: 266, startPoint y: 175, endPoint x: 280, endPoint y: 169, distance: 14.6
click at [303, 169] on textarea "650 BAGS 16616.619K 25.000M CONSISTA NG STARCH 36632.998 882.863 PACKED ON 10 P…" at bounding box center [304, 170] width 137 height 33
drag, startPoint x: 251, startPoint y: 169, endPoint x: 225, endPoint y: 169, distance: 25.8
click at [225, 169] on form "Route Details Reset Route Details Place of loading [GEOGRAPHIC_DATA], [GEOGRAPH…" at bounding box center [308, 202] width 425 height 329
type textarea "650 BAGS 16616.619K 25.000M CONSISTA NG STARCH 36632.998 882.863 PACKED ON 10 P…"
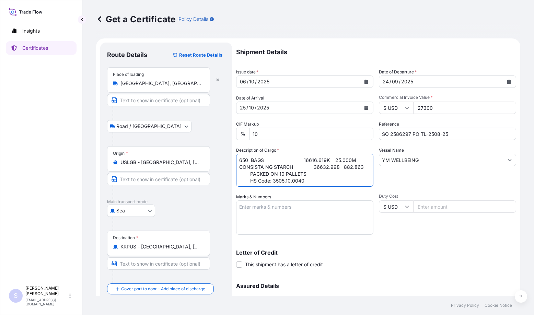
click at [297, 209] on textarea "Marks & Numbers" at bounding box center [304, 218] width 137 height 34
click at [286, 215] on textarea "Marks & Numbers" at bounding box center [304, 218] width 137 height 34
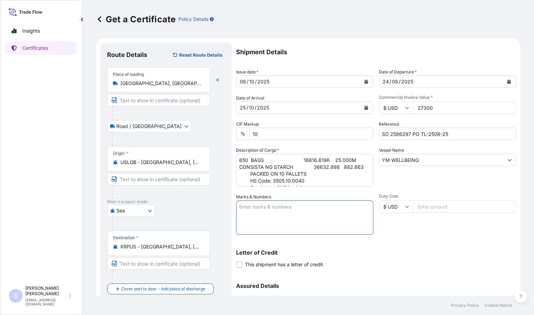
paste textarea "TEMU0351187/20'FT S/N 0120250"
click at [241, 206] on textarea "TEMU0351187/20'FT S/N 0120250" at bounding box center [304, 218] width 137 height 34
click at [298, 207] on textarea "TEMU0351187/20'FT S/N 0120250" at bounding box center [304, 218] width 137 height 34
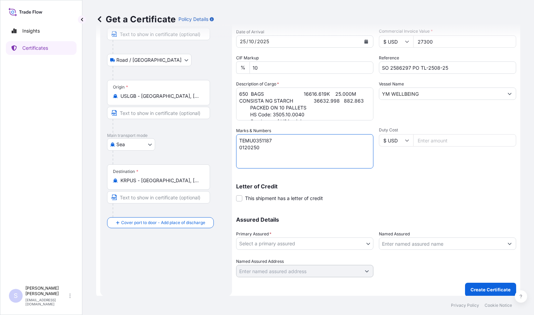
scroll to position [69, 0]
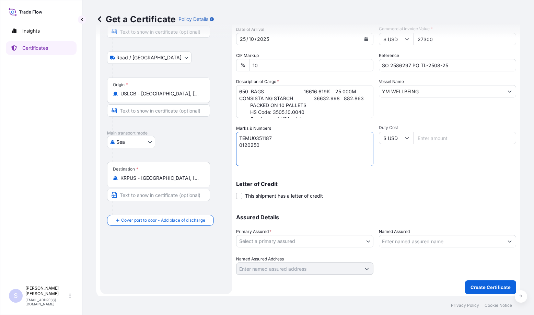
type textarea "TEMU0351187 0120250"
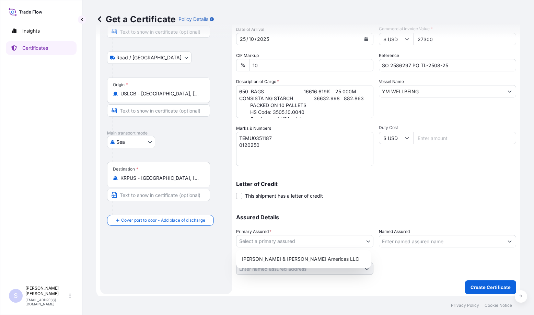
click at [285, 240] on body "Insights Certificates S [PERSON_NAME] [EMAIL_ADDRESS][DOMAIN_NAME] Get a Certif…" at bounding box center [267, 157] width 534 height 315
click at [279, 255] on div "[PERSON_NAME] & [PERSON_NAME] Americas LLC" at bounding box center [303, 259] width 129 height 12
select select "31658"
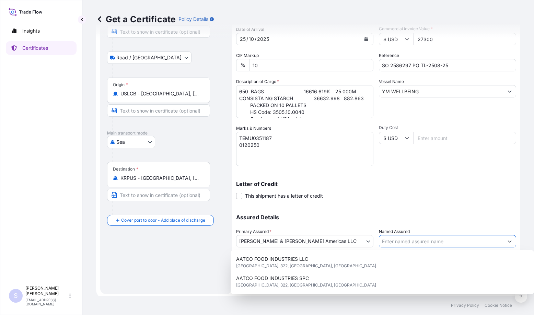
click at [392, 240] on input "Named Assured" at bounding box center [442, 241] width 124 height 12
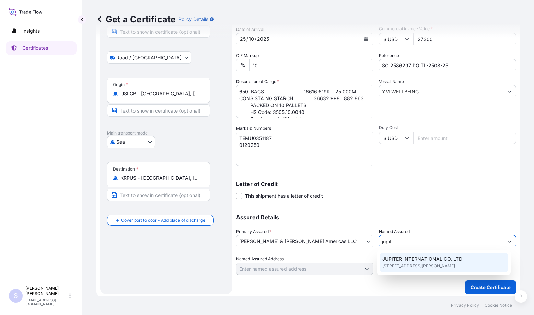
click at [396, 265] on span "[STREET_ADDRESS][PERSON_NAME]" at bounding box center [419, 266] width 73 height 7
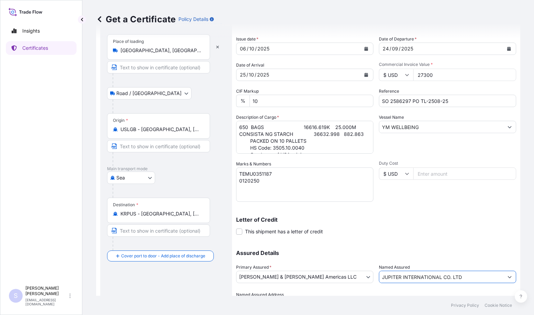
scroll to position [71, 0]
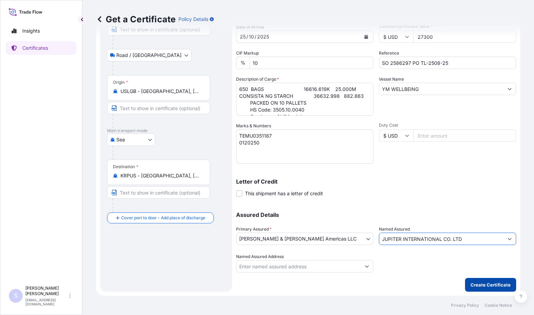
type input "JUPITER INTERNATIONAL CO. LTD"
click at [477, 285] on p "Create Certificate" at bounding box center [491, 285] width 40 height 7
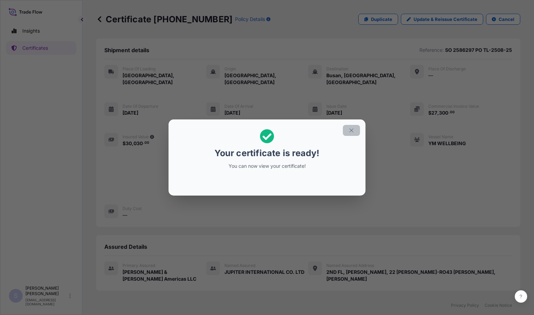
click at [349, 131] on icon "button" at bounding box center [352, 130] width 6 height 6
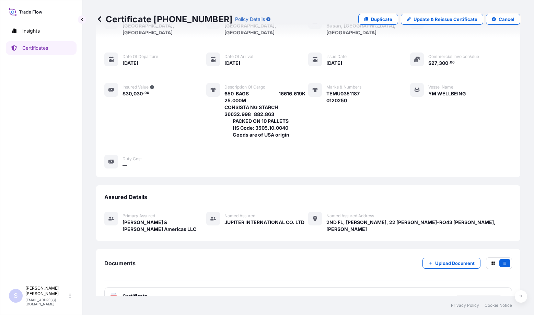
scroll to position [54, 0]
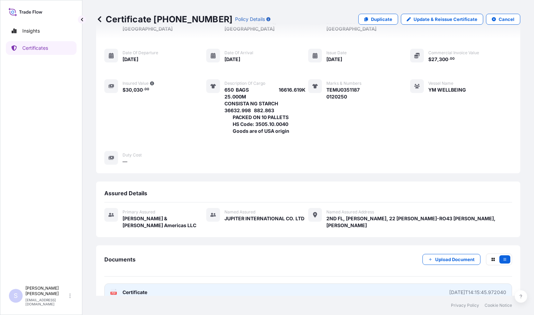
click at [142, 289] on span "Certificate" at bounding box center [135, 292] width 25 height 7
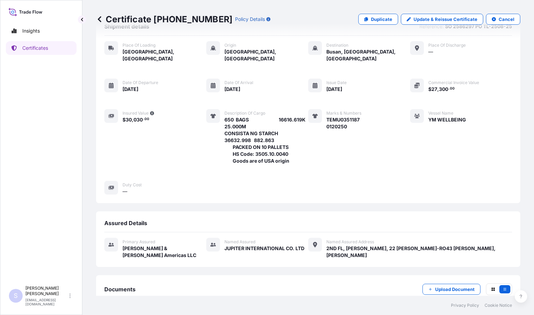
scroll to position [0, 0]
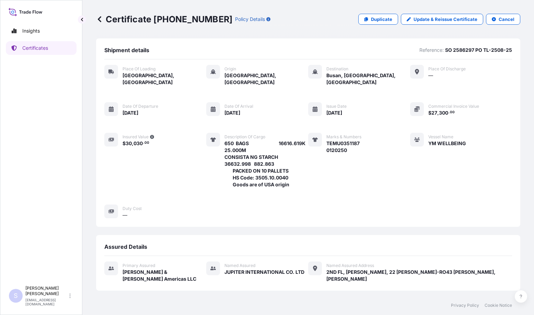
click at [49, 52] on link "Certificates" at bounding box center [41, 48] width 71 height 14
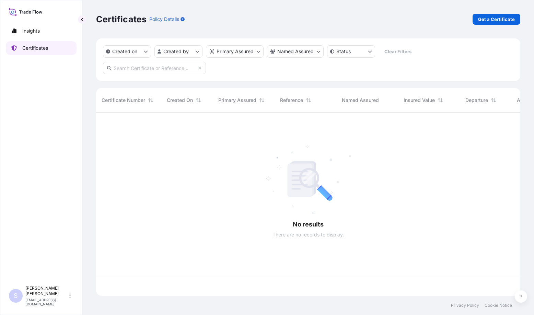
scroll to position [182, 419]
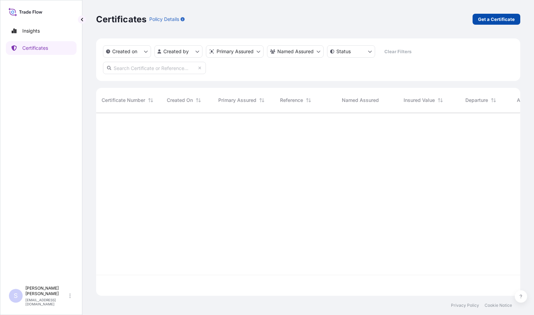
click at [488, 22] on p "Get a Certificate" at bounding box center [496, 19] width 37 height 7
select select "Road / [GEOGRAPHIC_DATA]"
select select "Sea"
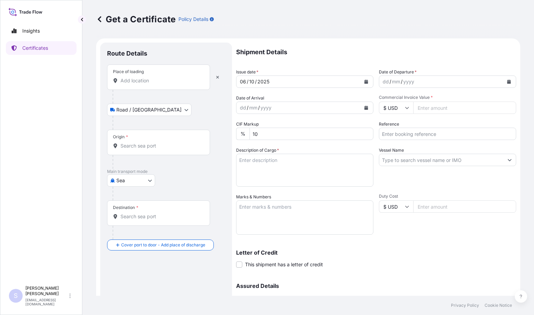
click at [138, 84] on input "Place of loading" at bounding box center [161, 80] width 81 height 7
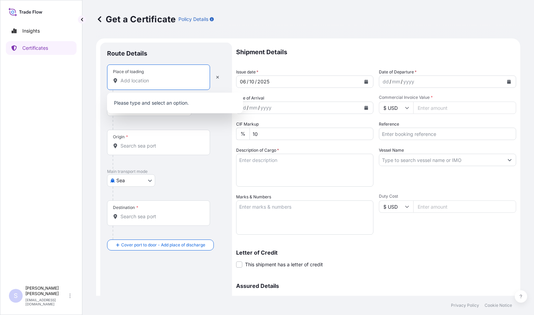
click at [131, 81] on input "Place of loading" at bounding box center [161, 80] width 81 height 7
paste input "[PERSON_NAME]"
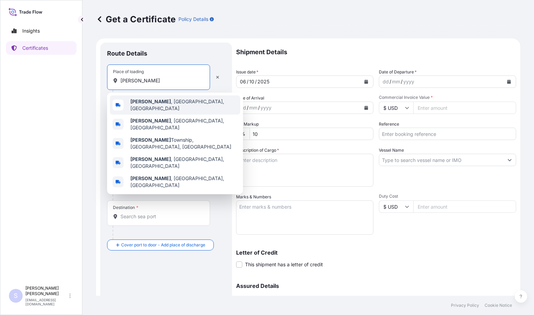
click at [167, 106] on span "[PERSON_NAME] , [GEOGRAPHIC_DATA], [GEOGRAPHIC_DATA]" at bounding box center [184, 105] width 107 height 14
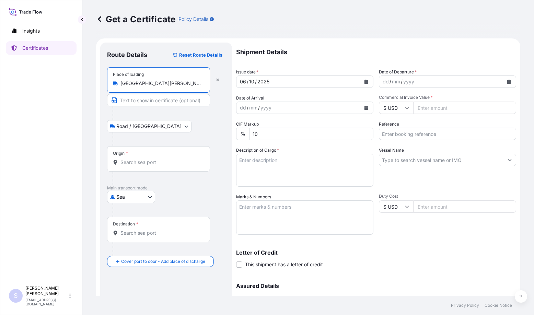
click at [182, 87] on input "[GEOGRAPHIC_DATA][PERSON_NAME], [GEOGRAPHIC_DATA], [GEOGRAPHIC_DATA]" at bounding box center [161, 83] width 81 height 7
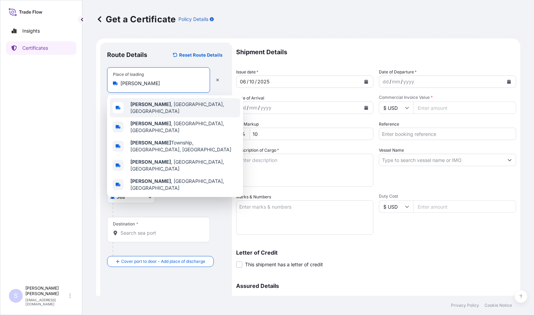
click at [167, 105] on span "[PERSON_NAME] , [GEOGRAPHIC_DATA], [GEOGRAPHIC_DATA]" at bounding box center [184, 108] width 107 height 14
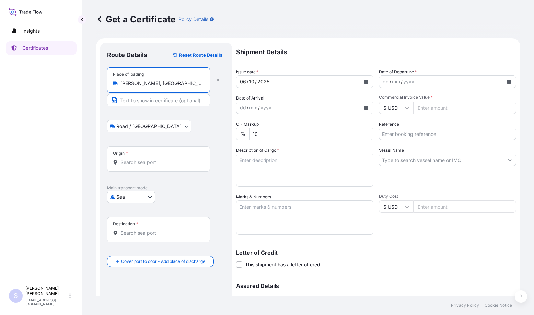
type input "[PERSON_NAME], [GEOGRAPHIC_DATA], [GEOGRAPHIC_DATA]"
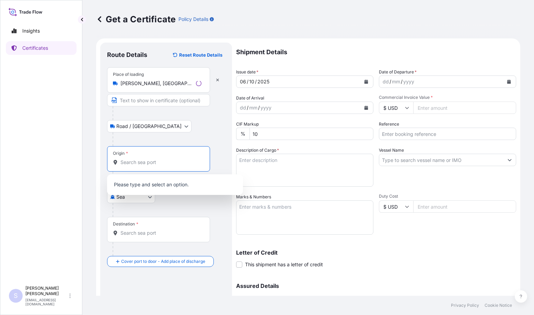
click at [136, 165] on input "Origin *" at bounding box center [161, 162] width 81 height 7
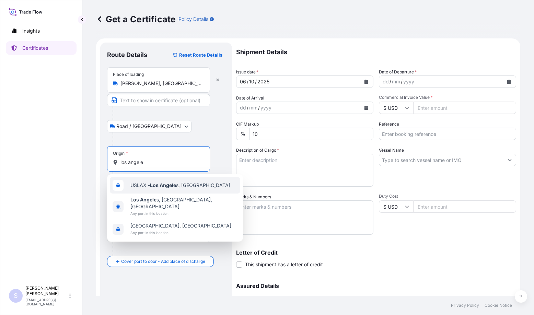
click at [143, 184] on span "USLAX - Los Angele s, [GEOGRAPHIC_DATA]" at bounding box center [181, 185] width 100 height 7
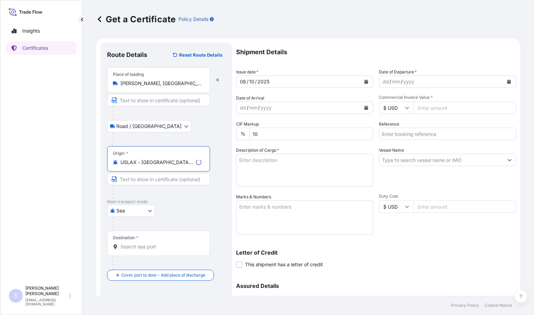
type input "USLAX - [GEOGRAPHIC_DATA], [GEOGRAPHIC_DATA]"
click at [135, 246] on input "Destination *" at bounding box center [161, 247] width 81 height 7
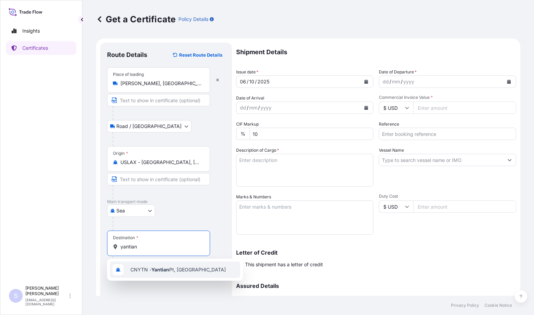
click at [143, 270] on span "CNYTN - Yantian Pt, [GEOGRAPHIC_DATA]" at bounding box center [178, 270] width 95 height 7
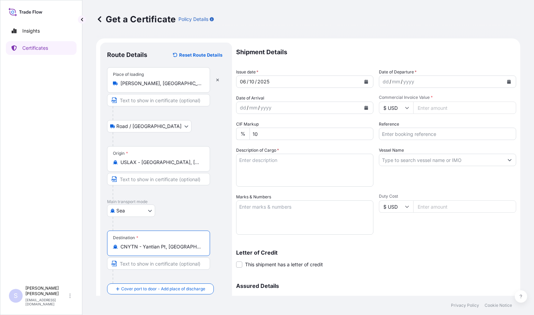
type input "CNYTN - Yantian Pt, [GEOGRAPHIC_DATA]"
click at [508, 82] on icon "Calendar" at bounding box center [510, 82] width 4 height 4
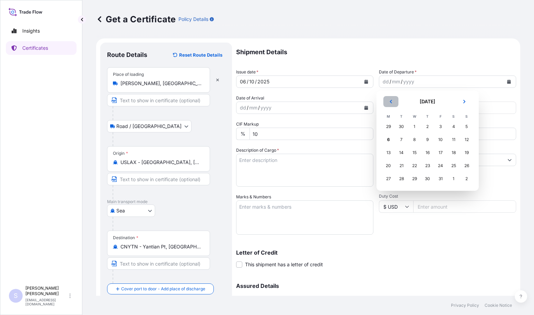
click at [389, 100] on icon "Previous" at bounding box center [391, 102] width 4 height 4
click at [414, 164] on div "24" at bounding box center [415, 166] width 12 height 12
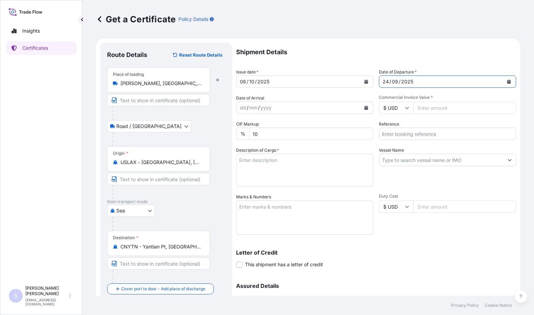
click at [368, 106] on button "Calendar" at bounding box center [366, 107] width 11 height 11
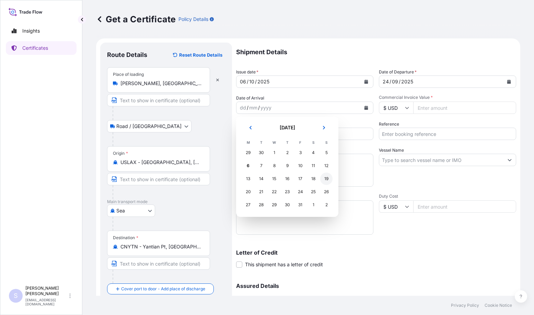
click at [324, 180] on div "19" at bounding box center [326, 179] width 12 height 12
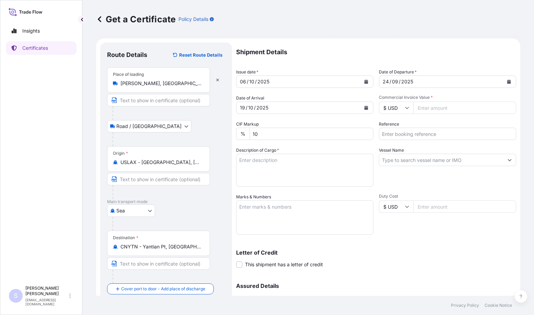
click at [15, 141] on div "Insights Certificates" at bounding box center [41, 150] width 71 height 265
click at [432, 109] on input "Commercial Invoice Value *" at bounding box center [465, 108] width 103 height 12
type input "39526.71"
click at [425, 138] on input "Reference" at bounding box center [447, 134] width 137 height 12
paste input "2583822 PO 4500821368"
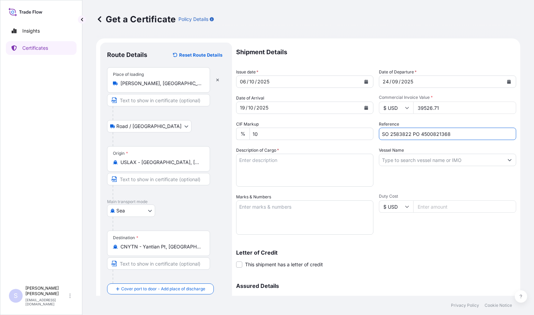
type input "SO 2583822 PO 4500821368"
click at [296, 167] on textarea "Description of Cargo *" at bounding box center [304, 170] width 137 height 33
paste textarea "18 PALLETS 17149.707K 50.000M 440 BAGS MIRA-THIK 468 STARCH 37808.244 1765.725 …"
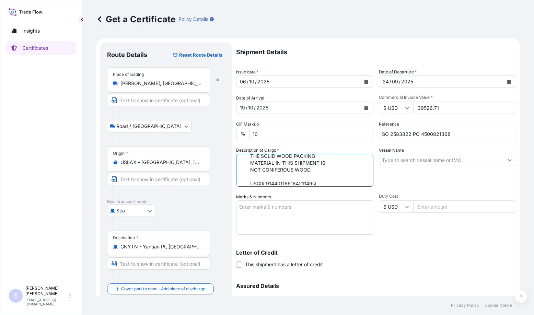
scroll to position [63, 0]
type textarea "18 PALLETS 17149.707K 50.000M 440 BAGS MIRA-THIK 468 STARCH 37808.244 1765.725 …"
click at [415, 158] on input "Vessel Name" at bounding box center [442, 160] width 124 height 12
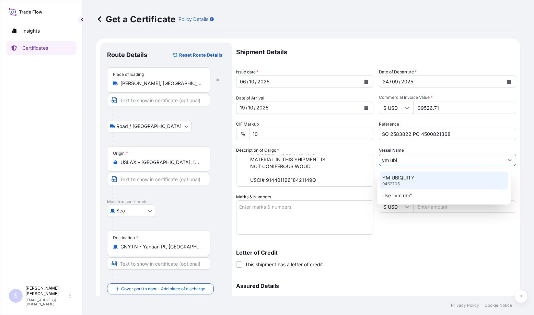
click at [414, 176] on p "YM UBIQUITY" at bounding box center [399, 177] width 32 height 7
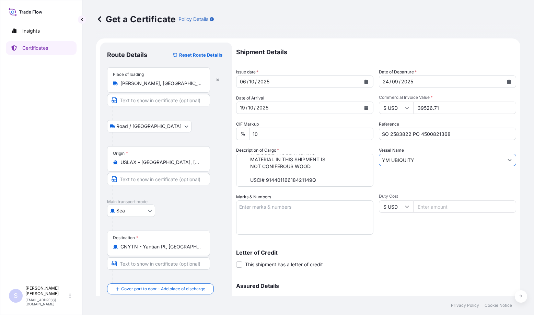
type input "YM UBIQUITY"
click at [287, 215] on textarea "Marks & Numbers" at bounding box center [304, 218] width 137 height 34
paste textarea "ONEU0972138/40HC S/N 0107064"
click at [299, 207] on textarea "ONEU0972138/40HC S/N 0107064" at bounding box center [304, 218] width 137 height 34
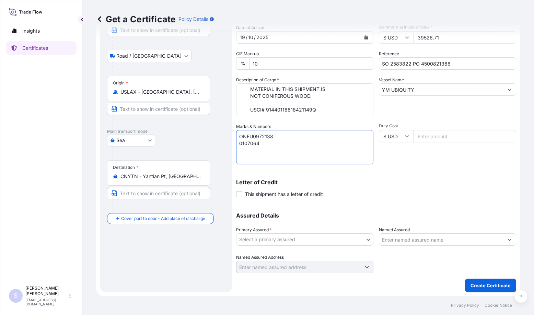
scroll to position [71, 0]
type textarea "ONEU0972138 0107064"
click at [287, 236] on body "Insights Certificates S [PERSON_NAME] [EMAIL_ADDRESS][DOMAIN_NAME] Get a Certif…" at bounding box center [267, 157] width 534 height 315
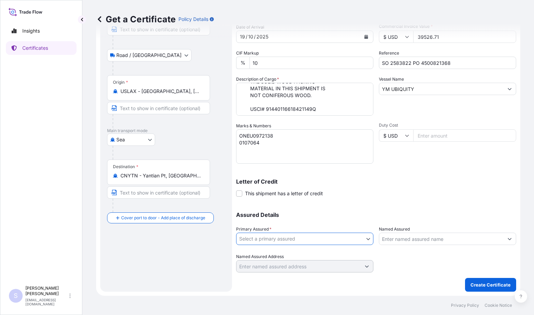
click at [404, 244] on input "Named Assured" at bounding box center [442, 239] width 124 height 12
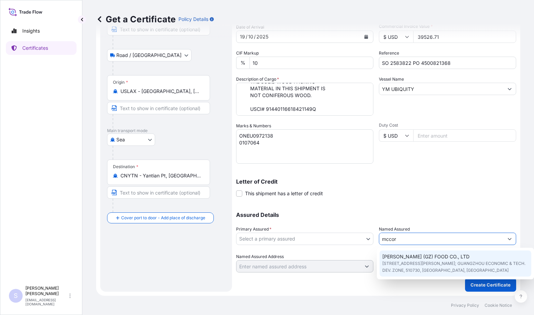
click at [430, 260] on span "[PERSON_NAME] (GZ) FOOD CO., LTD" at bounding box center [426, 256] width 87 height 7
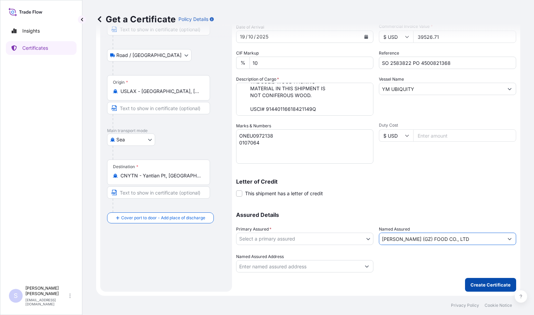
type input "[PERSON_NAME] (GZ) FOOD CO., LTD"
click at [471, 283] on p "Create Certificate" at bounding box center [491, 285] width 40 height 7
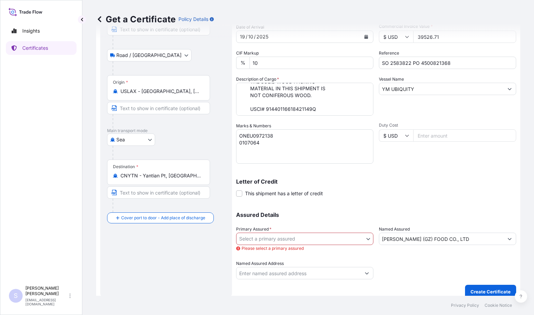
click at [317, 239] on body "Insights Certificates S [PERSON_NAME] [EMAIL_ADDRESS][DOMAIN_NAME] Get a Certif…" at bounding box center [267, 157] width 534 height 315
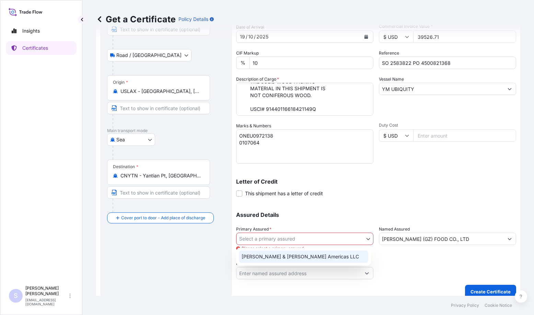
click at [309, 257] on div "[PERSON_NAME] & [PERSON_NAME] Americas LLC" at bounding box center [303, 257] width 129 height 12
select select "31658"
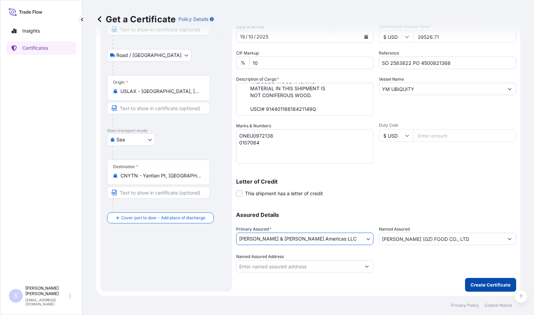
click at [491, 285] on p "Create Certificate" at bounding box center [491, 285] width 40 height 7
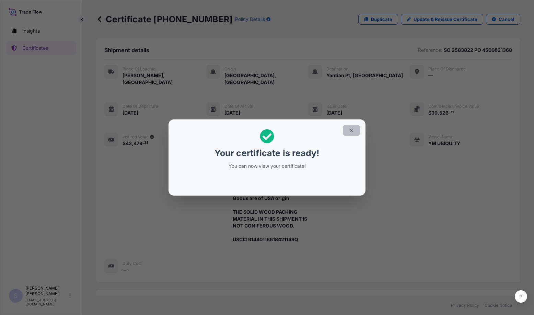
click at [354, 133] on icon "button" at bounding box center [352, 130] width 6 height 6
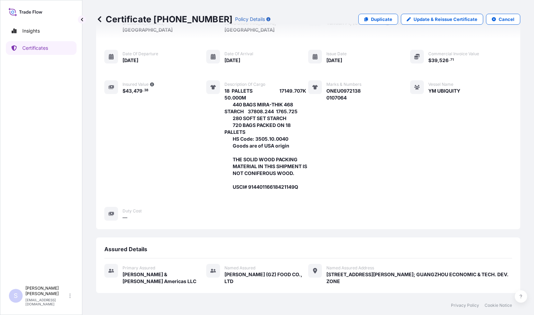
scroll to position [122, 0]
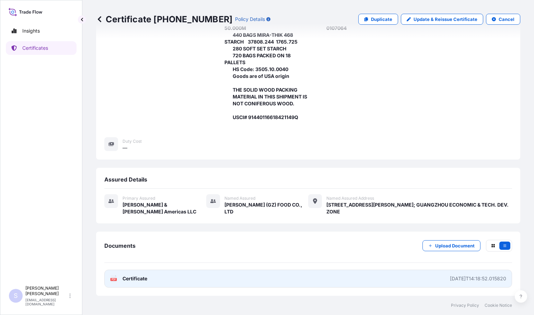
click at [151, 276] on link "PDF Certificate [DATE]T14:18:52.015820" at bounding box center [308, 279] width 408 height 18
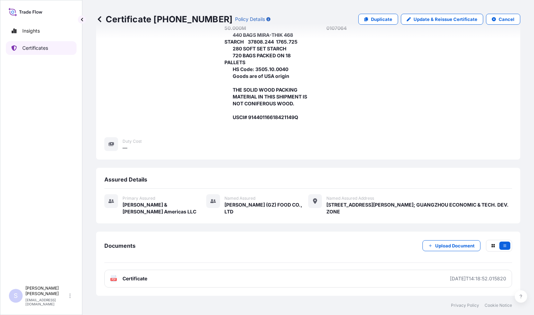
click at [37, 52] on link "Certificates" at bounding box center [41, 48] width 71 height 14
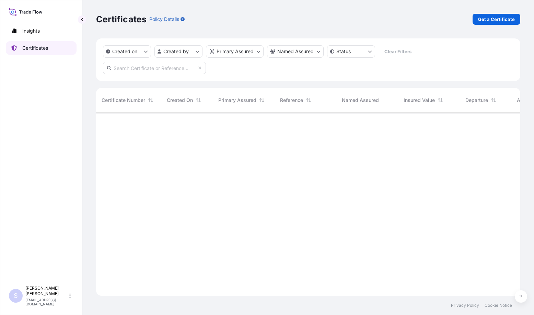
scroll to position [182, 419]
click at [507, 21] on p "Get a Certificate" at bounding box center [496, 19] width 37 height 7
select select "Road / [GEOGRAPHIC_DATA]"
select select "Sea"
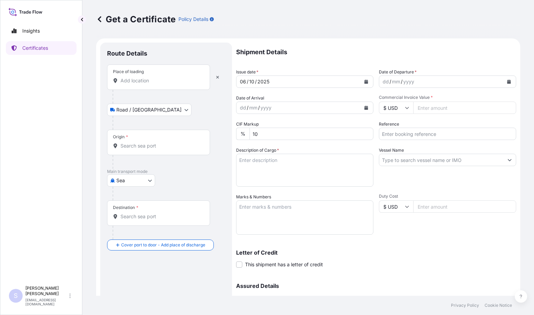
click at [147, 84] on div "Place of loading" at bounding box center [158, 77] width 103 height 25
click at [147, 84] on input "Place of loading" at bounding box center [161, 80] width 81 height 7
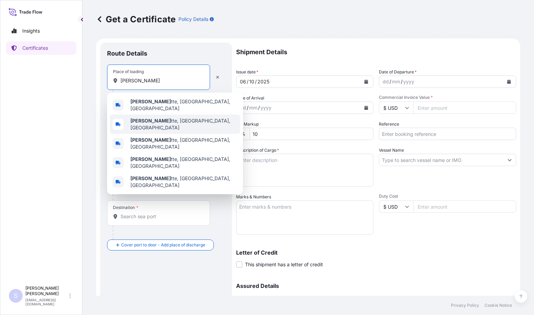
click at [150, 120] on span "[PERSON_NAME] tte, [GEOGRAPHIC_DATA], [GEOGRAPHIC_DATA]" at bounding box center [184, 124] width 107 height 14
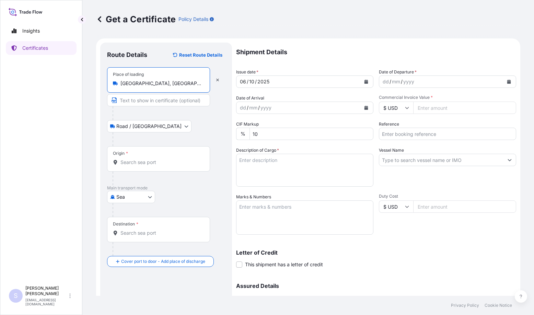
type input "[GEOGRAPHIC_DATA], [GEOGRAPHIC_DATA], [GEOGRAPHIC_DATA]"
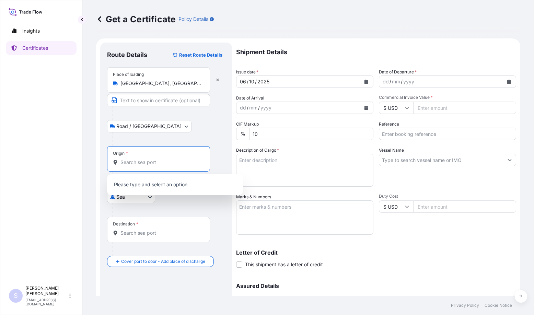
click at [146, 163] on input "Origin *" at bounding box center [161, 162] width 81 height 7
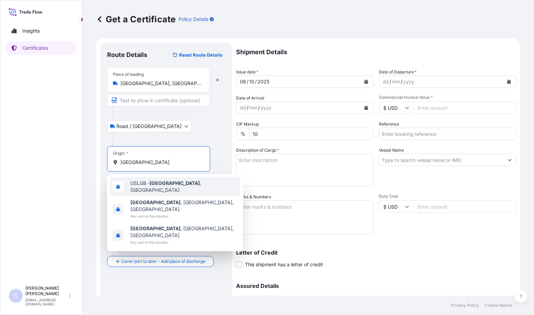
click at [150, 186] on span "USLGB - [GEOGRAPHIC_DATA] , [GEOGRAPHIC_DATA]" at bounding box center [184, 187] width 107 height 14
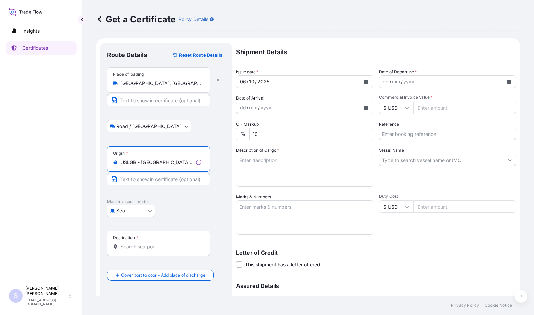
type input "USLGB - [GEOGRAPHIC_DATA], [GEOGRAPHIC_DATA]"
click at [135, 243] on div "Destination *" at bounding box center [158, 243] width 103 height 25
click at [135, 244] on input "Destination *" at bounding box center [161, 247] width 81 height 7
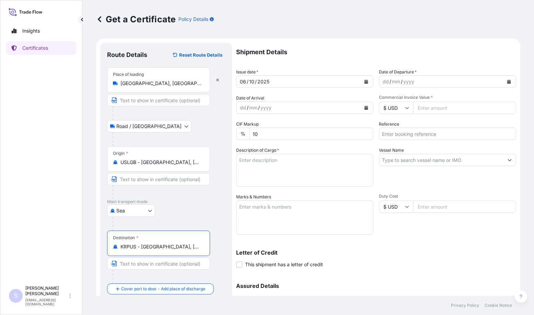
type input "KRPUS - [GEOGRAPHIC_DATA], [GEOGRAPHIC_DATA], [GEOGRAPHIC_DATA]"
click at [504, 79] on button "Calendar" at bounding box center [509, 81] width 11 height 11
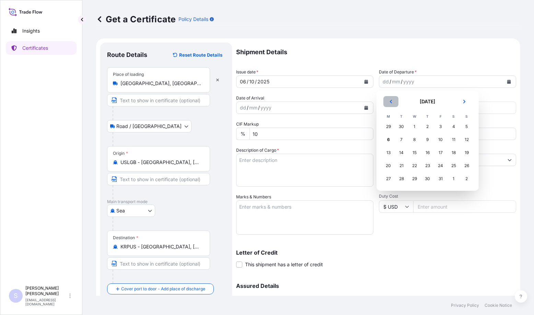
click at [391, 103] on icon "Previous" at bounding box center [391, 101] width 2 height 3
click at [413, 162] on div "24" at bounding box center [415, 166] width 12 height 12
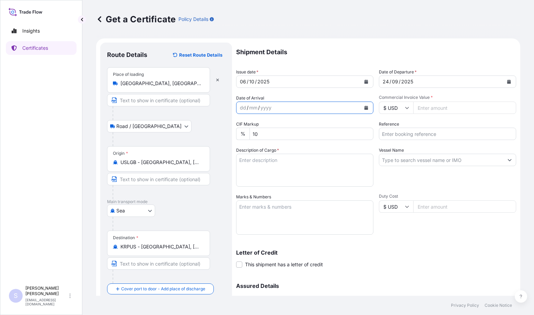
click at [365, 108] on icon "Calendar" at bounding box center [367, 108] width 4 height 4
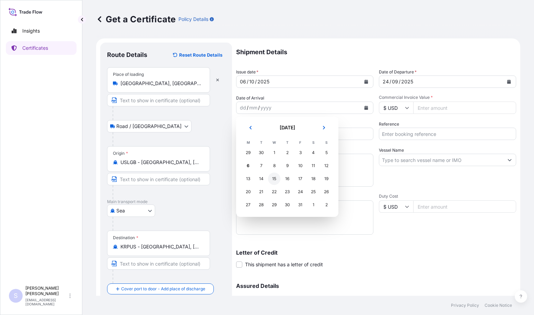
click at [275, 176] on div "15" at bounding box center [274, 179] width 12 height 12
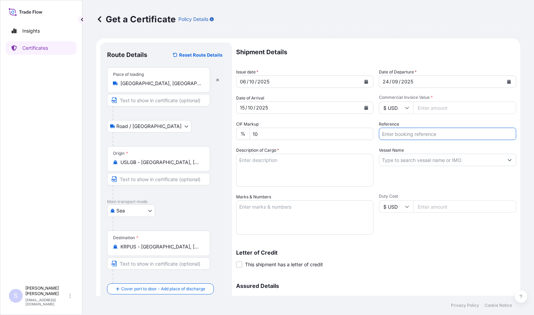
click at [421, 135] on input "Reference" at bounding box center [447, 134] width 137 height 12
paste input "2582670 PO TL-2507-19"
click at [399, 134] on input "SO 2582670 PO TL-2507-19" at bounding box center [447, 134] width 137 height 12
type input "SO 2582670 PO TL-2507-19"
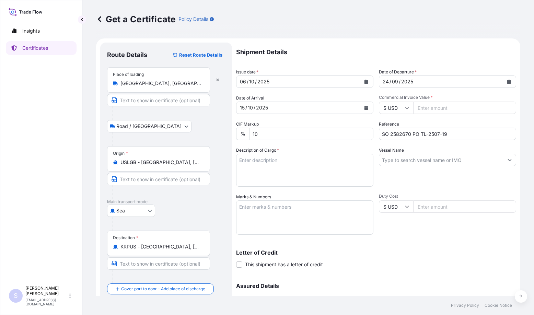
click at [11, 98] on div "Insights Certificates" at bounding box center [41, 150] width 71 height 265
click at [431, 110] on input "Commercial Invoice Value *" at bounding box center [465, 108] width 103 height 12
type input "29880.90"
click at [272, 172] on textarea "Description of Cargo *" at bounding box center [304, 170] width 137 height 33
paste textarea "850 BAGS 19817.780K 50.000M X-PAND'R SC NG STARCH 43690.278 1765.725 PACKED ON …"
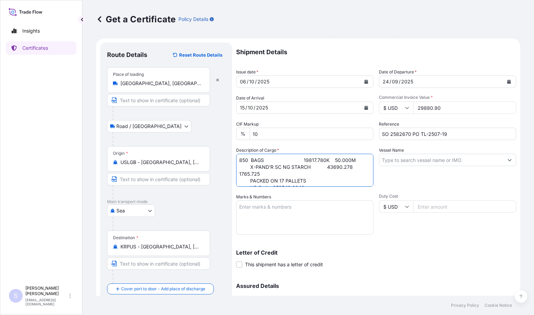
scroll to position [11, 0]
click at [250, 159] on textarea "850 BAGS 19817.780K 50.000M X-PAND'R SC NG STARCH 43690.278 1765.725 PACKED ON …" at bounding box center [304, 170] width 137 height 33
click at [316, 167] on textarea "850 BAGS 19817.780K 50.000M X-PAND'R SC NG STARCH 43690.278 1765.725 PACKED ON …" at bounding box center [304, 170] width 137 height 33
type textarea "850 BAGS 19817.780K 50.000M X-PAND'R SC NG STARCH 43690.278 1765.725 PACKED ON …"
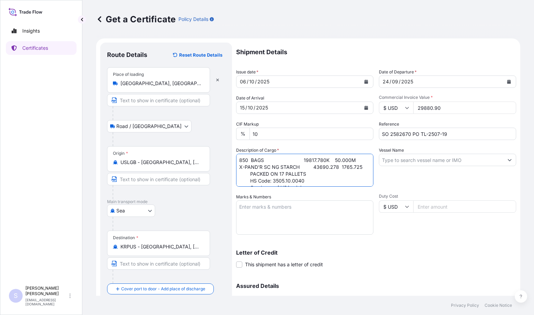
click at [430, 158] on input "Vessel Name" at bounding box center [442, 160] width 124 height 12
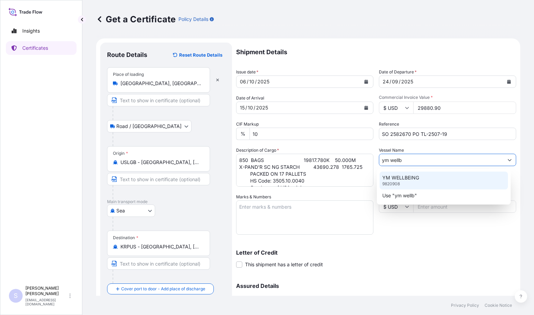
click at [418, 183] on div "YM WELLBEING 9820908" at bounding box center [444, 181] width 129 height 18
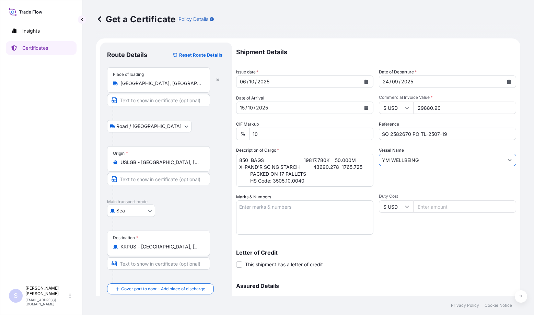
type input "YM WELLBEING"
click at [290, 207] on textarea "Marks & Numbers" at bounding box center [304, 218] width 137 height 34
paste textarea "KKFU7879482/40HC S/N 0120248"
click at [300, 208] on textarea "KKFU7879482/40HC S/N 0120248" at bounding box center [304, 218] width 137 height 34
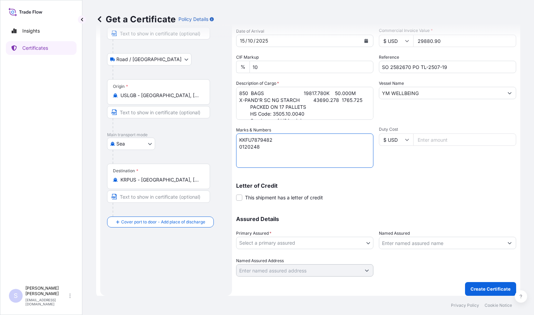
scroll to position [71, 0]
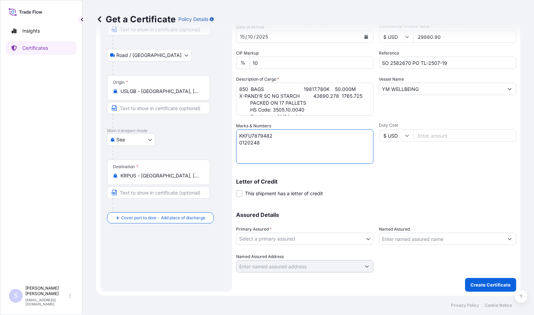
type textarea "KKFU7879482 0120248"
click at [292, 244] on body "Insights Certificates S [PERSON_NAME] [EMAIL_ADDRESS][DOMAIN_NAME] Get a Certif…" at bounding box center [267, 157] width 534 height 315
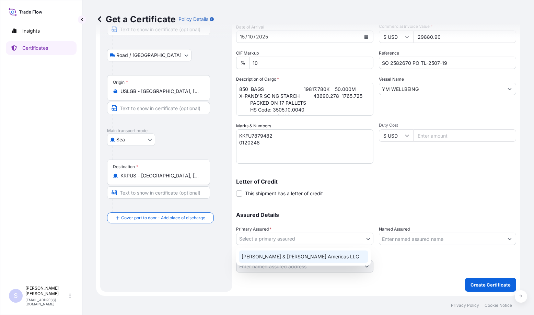
click at [282, 255] on div "[PERSON_NAME] & [PERSON_NAME] Americas LLC" at bounding box center [303, 257] width 129 height 12
select select "31658"
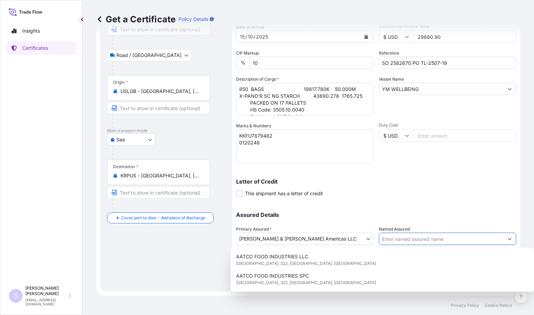
click at [424, 240] on input "Named Assured" at bounding box center [442, 239] width 124 height 12
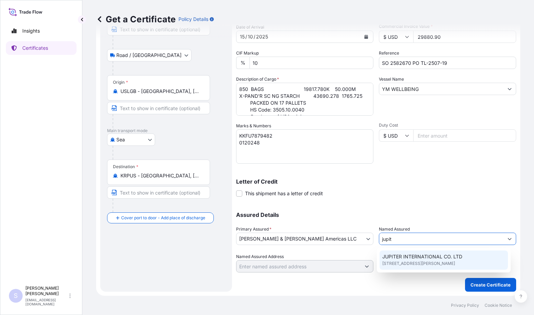
click at [417, 262] on span "[STREET_ADDRESS][PERSON_NAME]" at bounding box center [419, 263] width 73 height 7
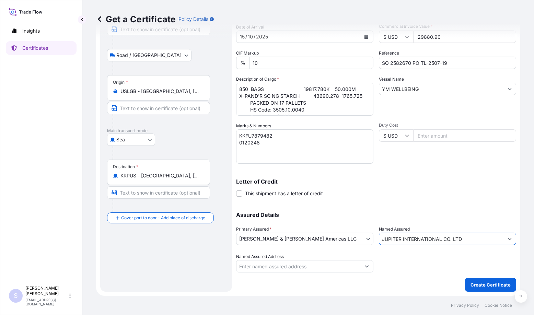
type input "JUPITER INTERNATIONAL CO. LTD"
click at [474, 281] on button "Create Certificate" at bounding box center [490, 285] width 51 height 14
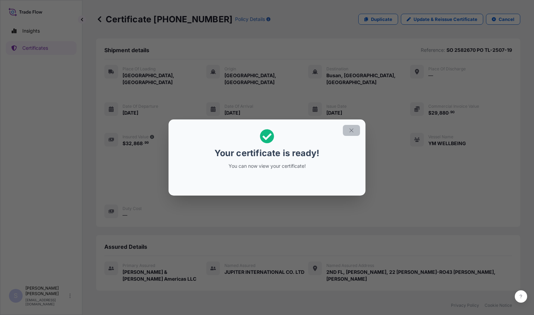
click at [354, 132] on icon "button" at bounding box center [352, 130] width 6 height 6
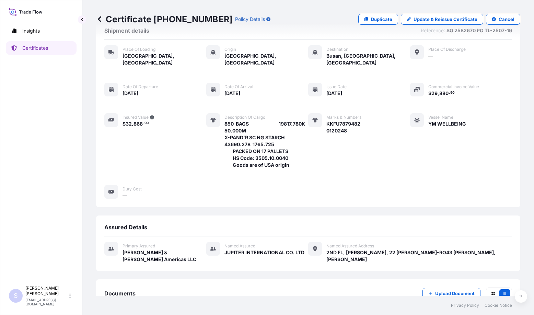
scroll to position [54, 0]
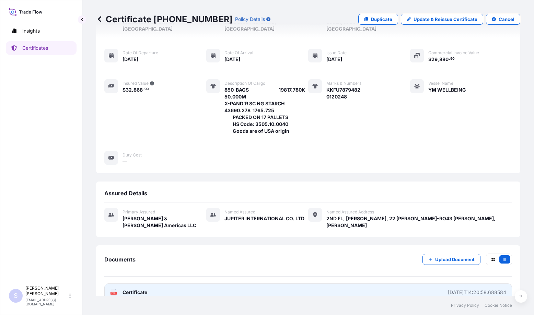
click at [151, 284] on link "PDF Certificate [DATE]T14:20:58.688584" at bounding box center [308, 293] width 408 height 18
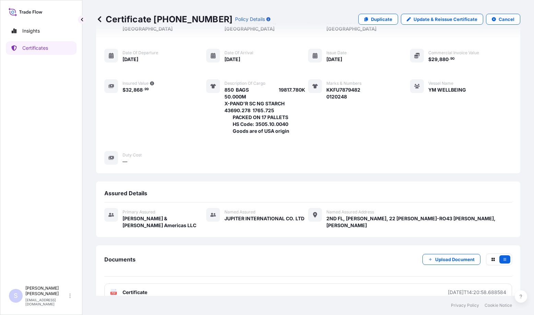
click at [33, 50] on p "Certificates" at bounding box center [35, 48] width 26 height 7
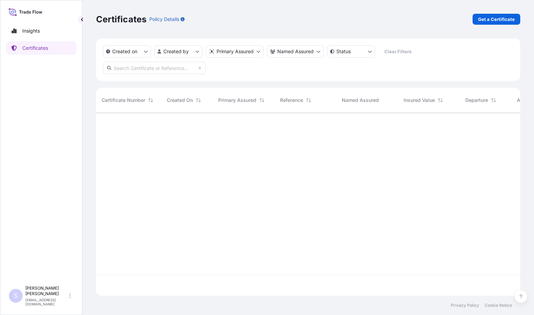
scroll to position [182, 419]
click at [494, 18] on p "Get a Certificate" at bounding box center [496, 19] width 37 height 7
select select "Sea"
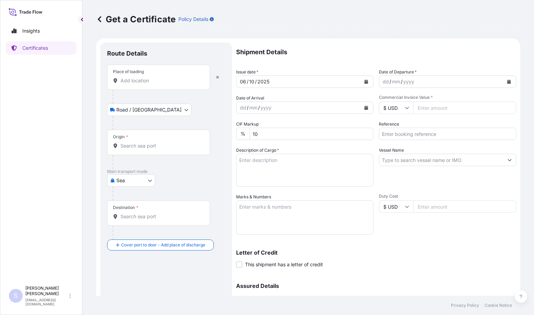
click at [148, 82] on input "Place of loading" at bounding box center [161, 80] width 81 height 7
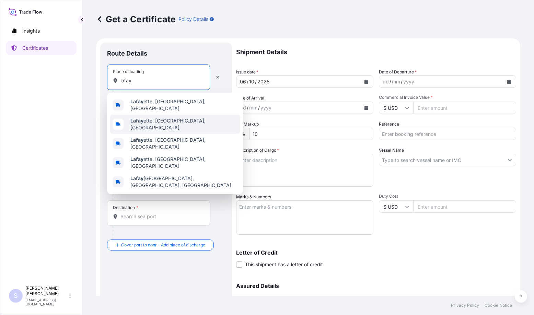
click at [148, 122] on span "Lafay ette, [GEOGRAPHIC_DATA], [GEOGRAPHIC_DATA]" at bounding box center [184, 124] width 107 height 14
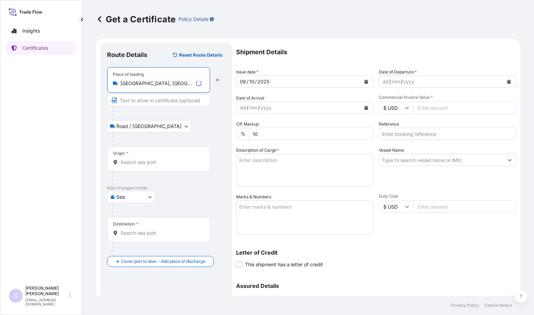
type input "[GEOGRAPHIC_DATA], [GEOGRAPHIC_DATA], [GEOGRAPHIC_DATA]"
click at [133, 162] on input "Origin *" at bounding box center [161, 162] width 81 height 7
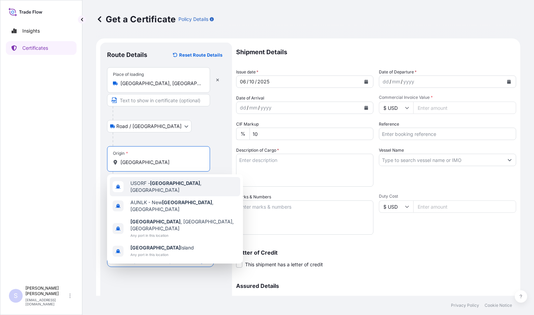
click at [144, 186] on span "USORF - [GEOGRAPHIC_DATA] , [GEOGRAPHIC_DATA]" at bounding box center [184, 187] width 107 height 14
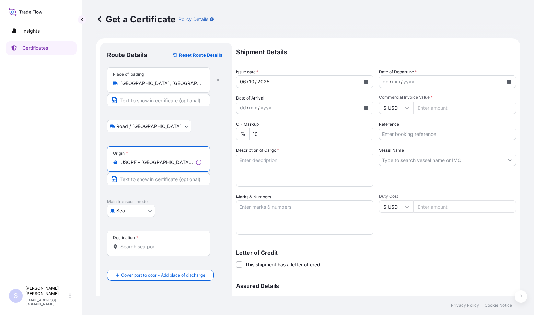
click at [161, 165] on input "USORF - [GEOGRAPHIC_DATA], [GEOGRAPHIC_DATA]" at bounding box center [157, 162] width 73 height 7
click at [161, 165] on input "USORF - [GEOGRAPHIC_DATA], [GEOGRAPHIC_DATA]" at bounding box center [161, 162] width 81 height 7
type input "USORF - [GEOGRAPHIC_DATA], [GEOGRAPHIC_DATA]"
click at [141, 249] on input "Destination *" at bounding box center [161, 247] width 81 height 7
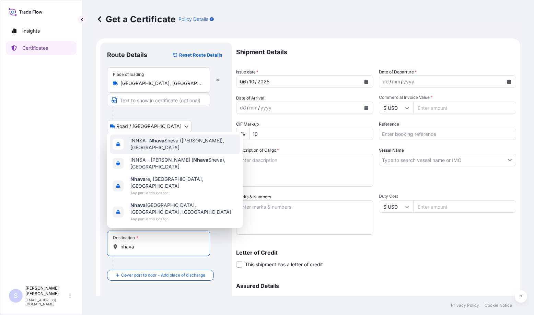
click at [159, 151] on span "INNSA - [GEOGRAPHIC_DATA] ([PERSON_NAME]), [GEOGRAPHIC_DATA]" at bounding box center [184, 144] width 107 height 14
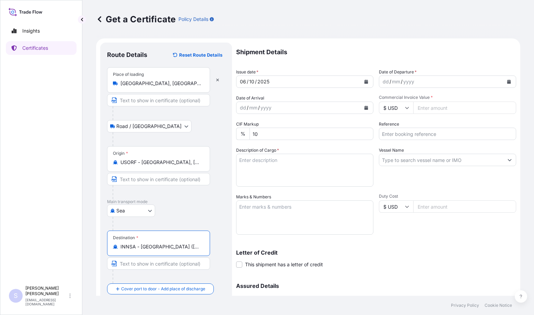
type input "INNSA - [GEOGRAPHIC_DATA] ([PERSON_NAME]), [GEOGRAPHIC_DATA]"
click at [505, 79] on button "Calendar" at bounding box center [509, 81] width 11 height 11
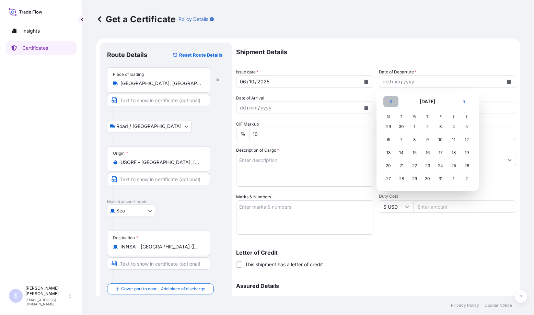
click at [393, 103] on icon "Previous" at bounding box center [391, 102] width 4 height 4
click at [428, 165] on div "25" at bounding box center [428, 166] width 12 height 12
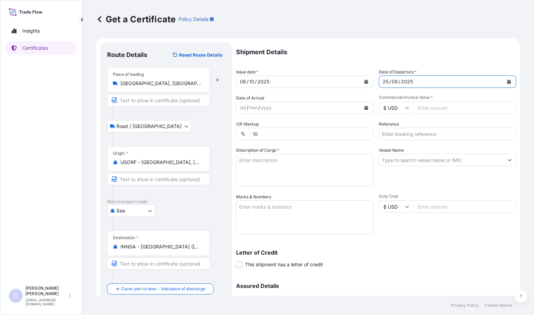
click at [366, 108] on icon "Calendar" at bounding box center [366, 108] width 4 height 4
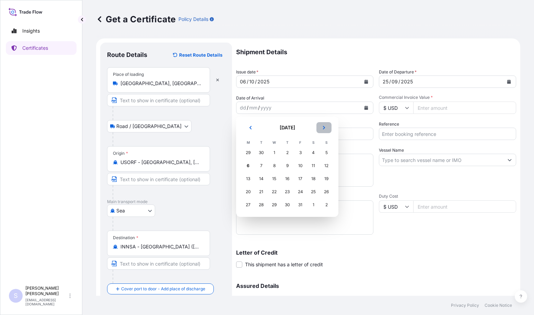
click at [325, 127] on icon "Next" at bounding box center [324, 128] width 4 height 4
click at [328, 151] on div "2" at bounding box center [326, 153] width 12 height 12
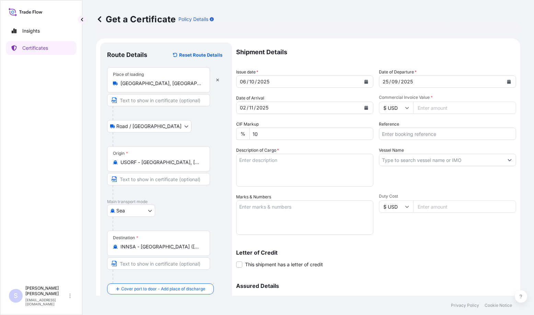
click at [421, 135] on input "Reference" at bounding box center [447, 134] width 137 height 12
paste input "2582074 PO 7350021641 LOT 2"
click at [399, 134] on input "SO 2582074 PO 7350021641 LOT 2" at bounding box center [447, 134] width 137 height 12
type input "SO 2582074 PO 7350021641 LOT 2"
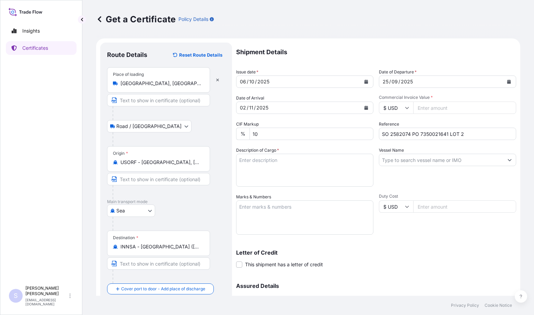
click at [9, 110] on div "Insights Certificates" at bounding box center [41, 150] width 71 height 265
click at [423, 104] on input "Commercial Invoice Value *" at bounding box center [465, 108] width 103 height 12
type input "33543.72"
click at [280, 163] on textarea "Description of Cargo *" at bounding box center [304, 170] width 137 height 33
paste textarea "850 BAGS 19817.780K 50.000M MIRA-THIK 603 STARCH 43690.278 1765.725 PACKED ON 1…"
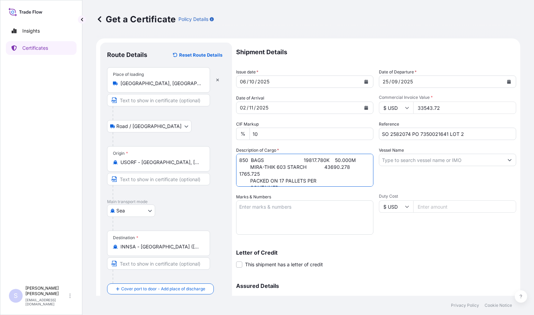
drag, startPoint x: 251, startPoint y: 167, endPoint x: 224, endPoint y: 168, distance: 27.5
click at [224, 168] on form "Route Details Reset Route Details Place of loading [GEOGRAPHIC_DATA], [GEOGRAPH…" at bounding box center [308, 202] width 425 height 329
type textarea "850 BAGS 19817.780K 50.000M MIRA-THIK 603 STARCH 43690.278 1765.725 PACKED ON 1…"
click at [392, 159] on input "Vessel Name" at bounding box center [442, 160] width 124 height 12
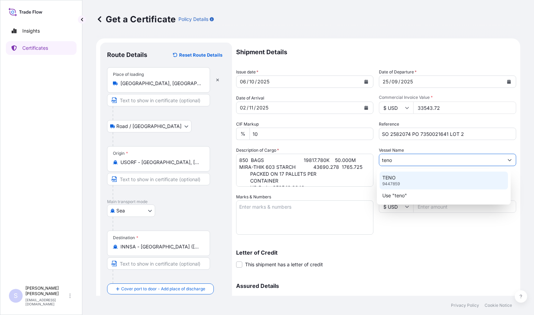
click at [395, 179] on p "TENO" at bounding box center [389, 177] width 13 height 7
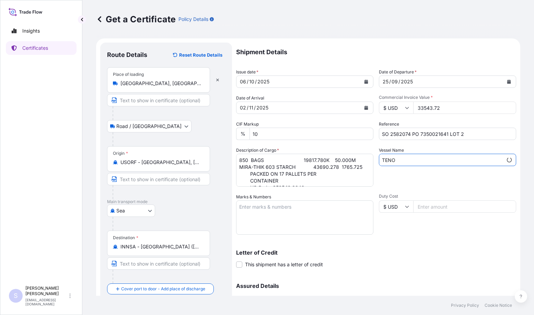
type input "TENO"
click at [277, 208] on textarea "Marks & Numbers" at bounding box center [304, 218] width 137 height 34
click at [289, 215] on textarea "Marks & Numbers" at bounding box center [304, 218] width 137 height 34
paste textarea "HLXU5381473/40 FT S/N 0120371"
click at [298, 208] on textarea "HLXU5381473/40 FT S/N 0120371" at bounding box center [304, 218] width 137 height 34
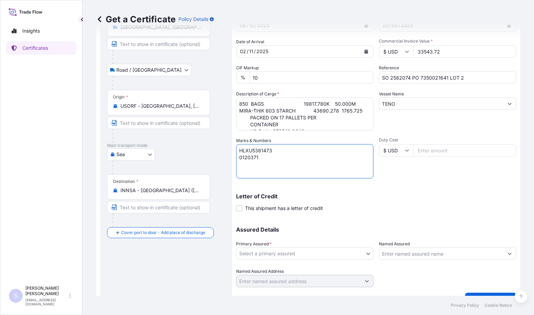
scroll to position [69, 0]
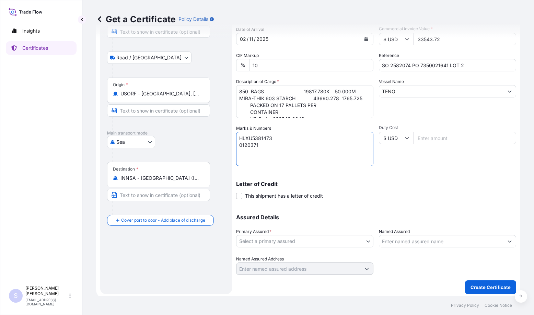
type textarea "HLXU5381473 0120371"
click at [275, 239] on body "Insights Certificates S [PERSON_NAME] [EMAIL_ADDRESS][DOMAIN_NAME] Get a Certif…" at bounding box center [267, 157] width 534 height 315
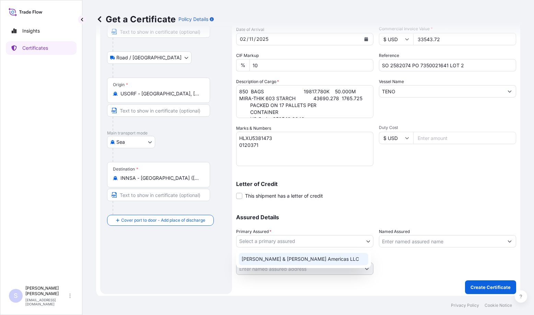
click at [268, 260] on div "[PERSON_NAME] & [PERSON_NAME] Americas LLC" at bounding box center [303, 259] width 129 height 12
select select "31658"
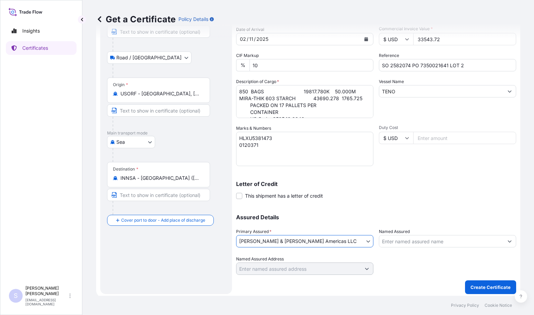
click at [419, 245] on input "Named Assured" at bounding box center [442, 241] width 124 height 12
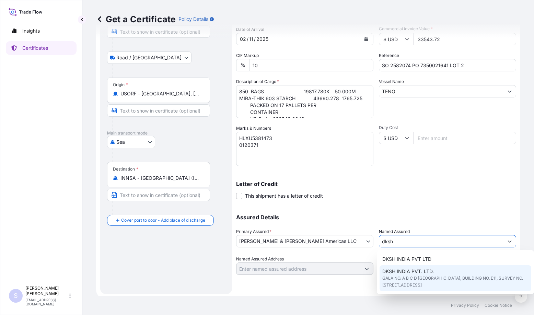
click at [413, 271] on span "DKSH INDIA PVT. LTD." at bounding box center [409, 271] width 52 height 7
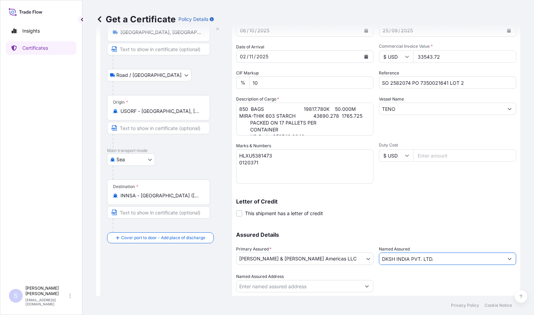
scroll to position [71, 0]
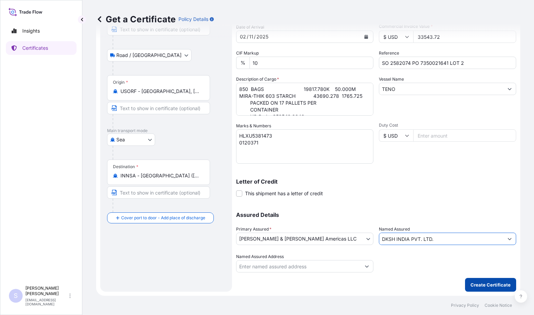
type input "DKSH INDIA PVT. LTD."
click at [483, 287] on p "Create Certificate" at bounding box center [491, 285] width 40 height 7
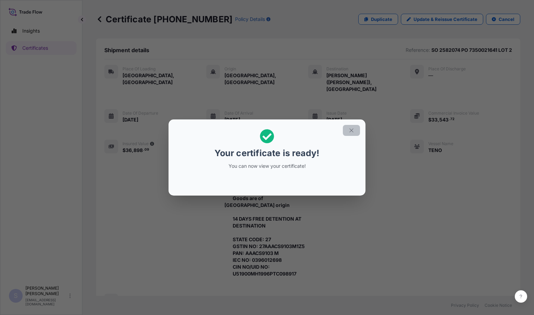
click at [354, 131] on icon "button" at bounding box center [352, 130] width 6 height 6
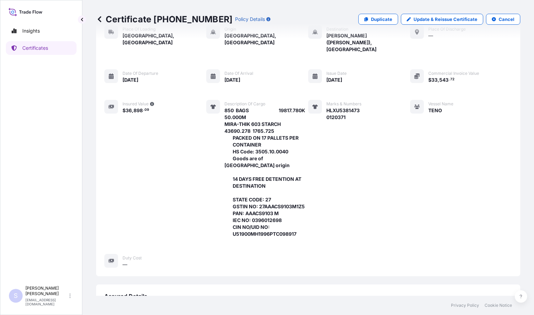
scroll to position [143, 0]
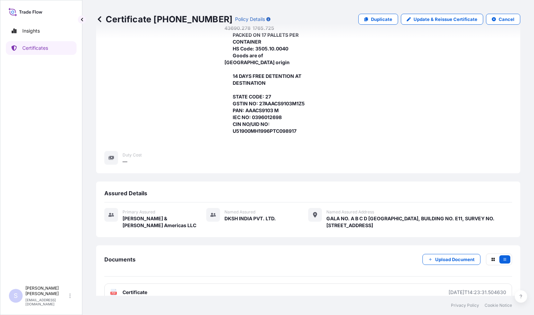
click at [131, 289] on span "Certificate" at bounding box center [135, 292] width 25 height 7
